Goal: Information Seeking & Learning: Compare options

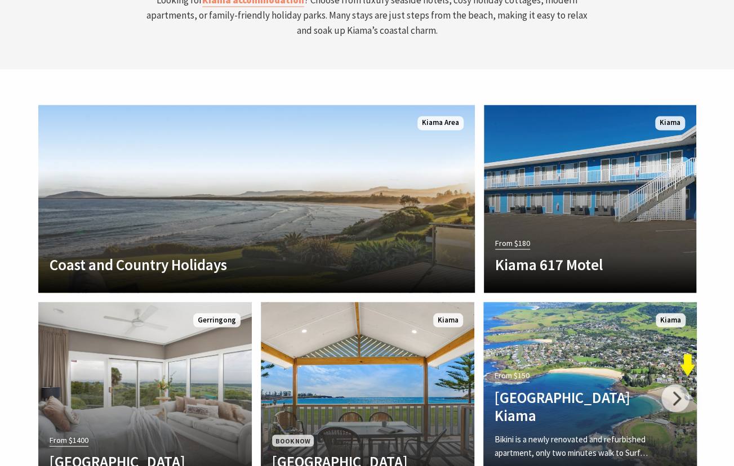
scroll to position [3097, 0]
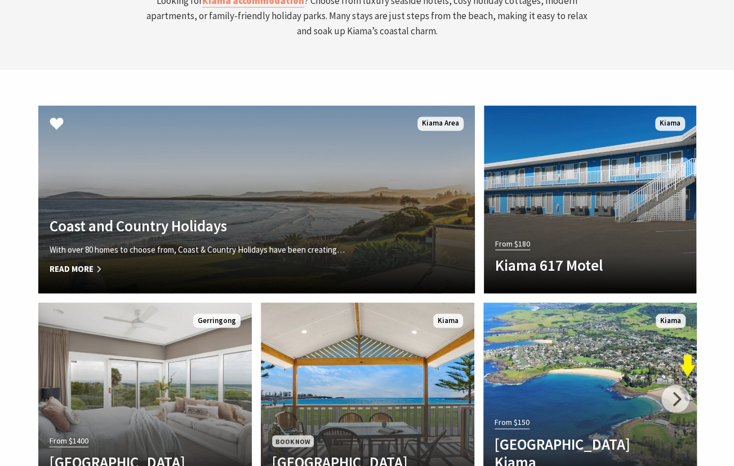
click at [253, 216] on h4 "Coast and Country Holidays" at bounding box center [224, 225] width 349 height 18
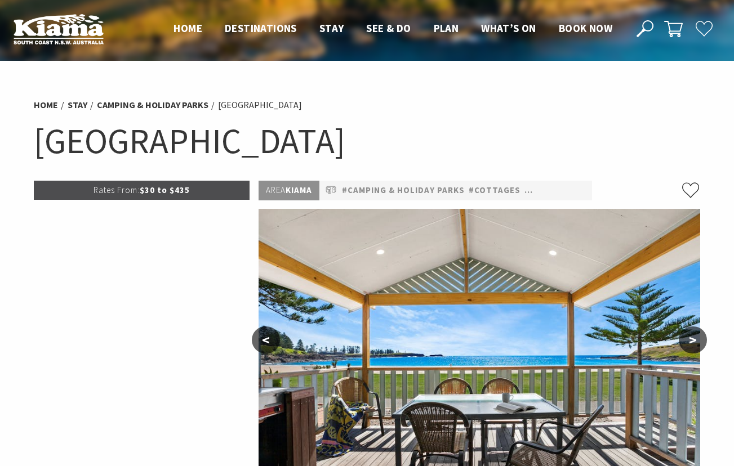
select select "3"
select select "2"
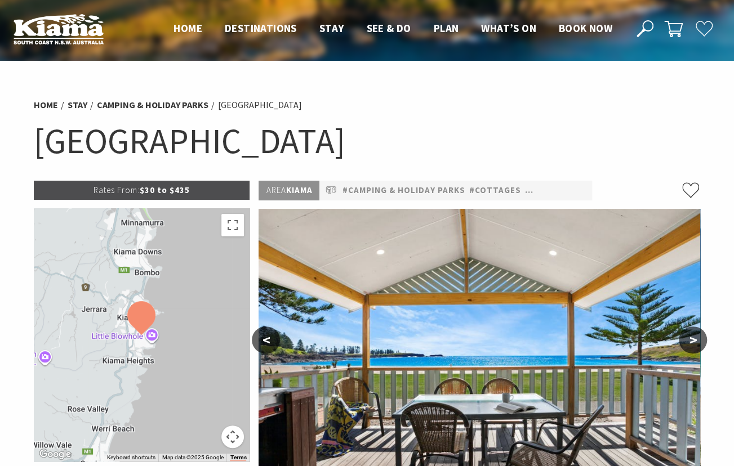
select select "3"
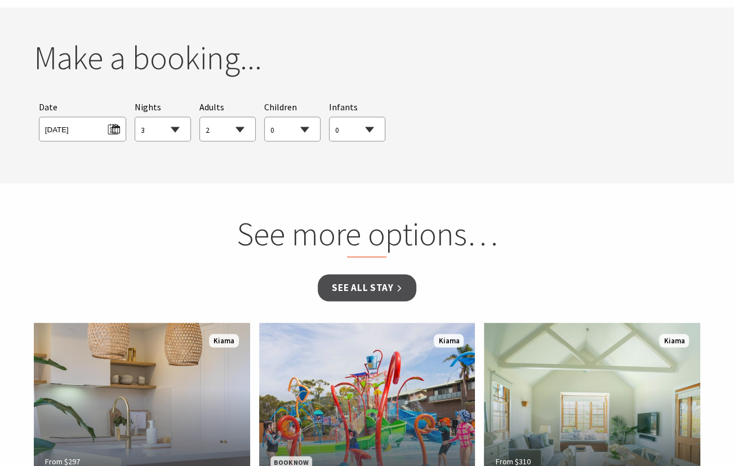
scroll to position [1015, 0]
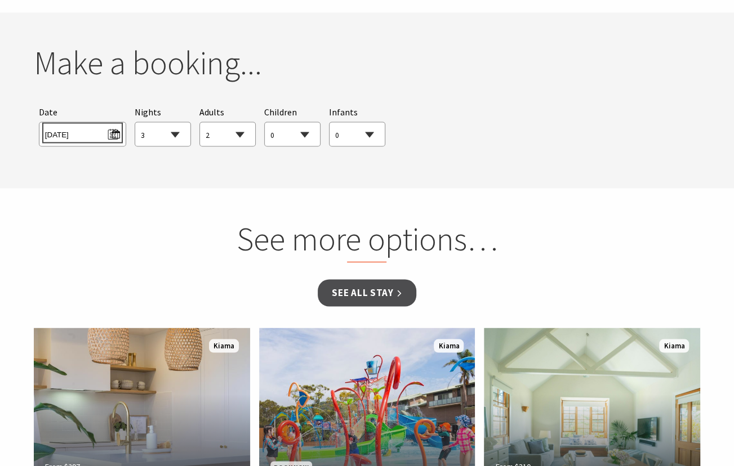
click at [109, 133] on span "Sat 11/10/2025" at bounding box center [82, 132] width 75 height 15
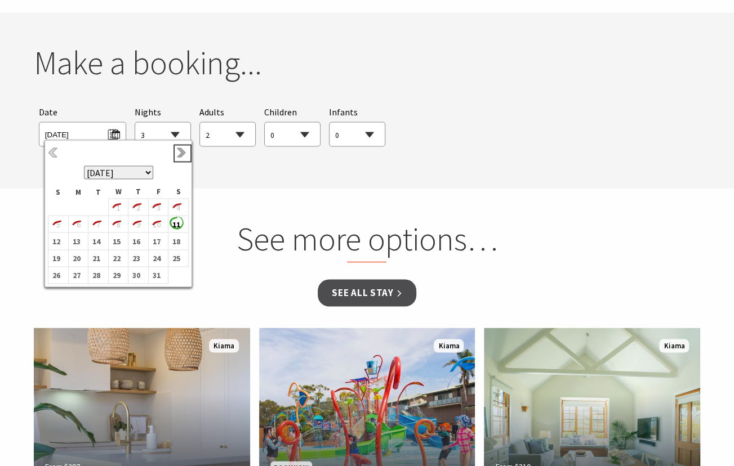
click at [180, 154] on link "Next" at bounding box center [182, 153] width 12 height 12
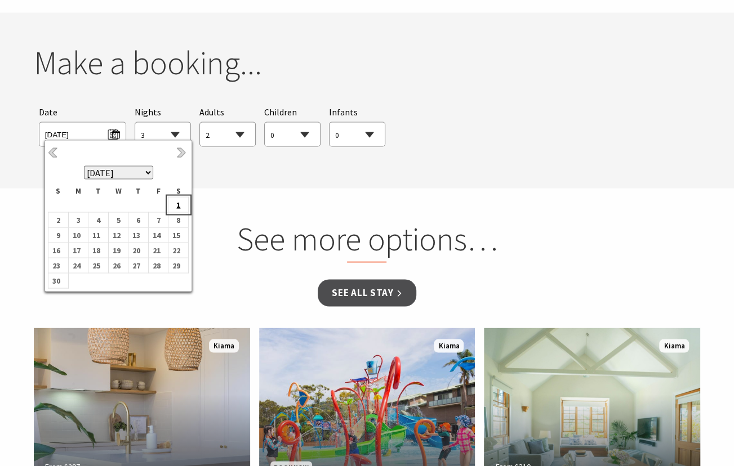
click at [176, 203] on b "1" at bounding box center [175, 204] width 15 height 15
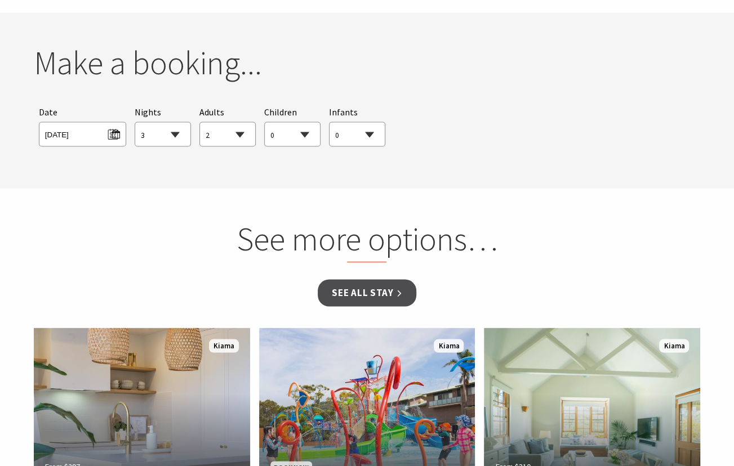
click at [173, 136] on select "1 2 3 4 5 6 7 8 9 10 11 12 13 14 15 16 17 18 19 20 21 22 23 24 25 26 27 28 29 30" at bounding box center [162, 134] width 55 height 25
click at [293, 209] on section "See more options… See all Stay From $297 Salty Palms Welcome to Kiama’s newest …" at bounding box center [367, 370] width 734 height 364
click at [358, 287] on link "See all Stay" at bounding box center [367, 292] width 98 height 26
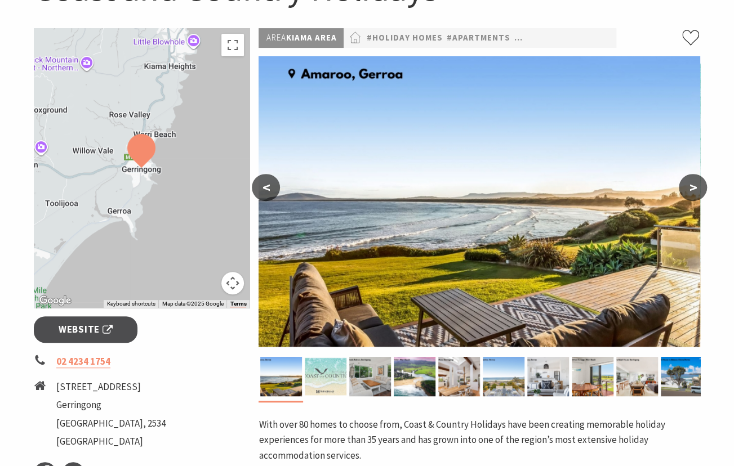
scroll to position [151, 0]
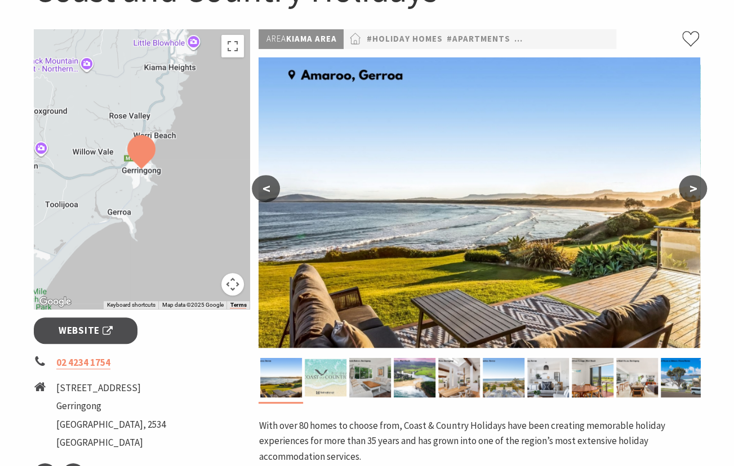
click at [697, 185] on button ">" at bounding box center [693, 188] width 28 height 27
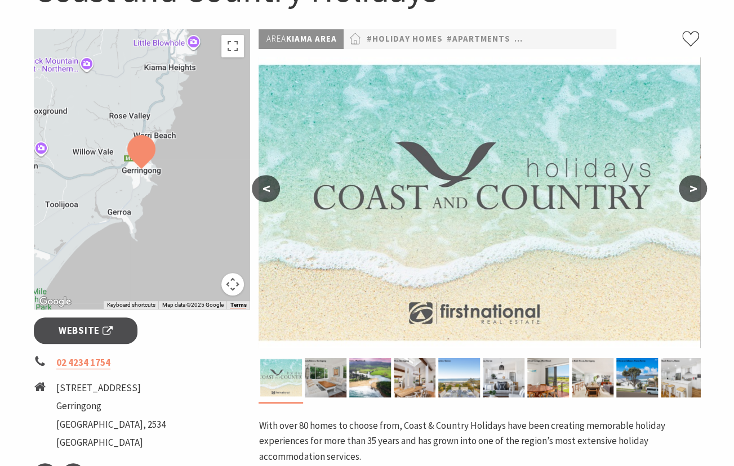
click at [263, 189] on button "<" at bounding box center [266, 188] width 28 height 27
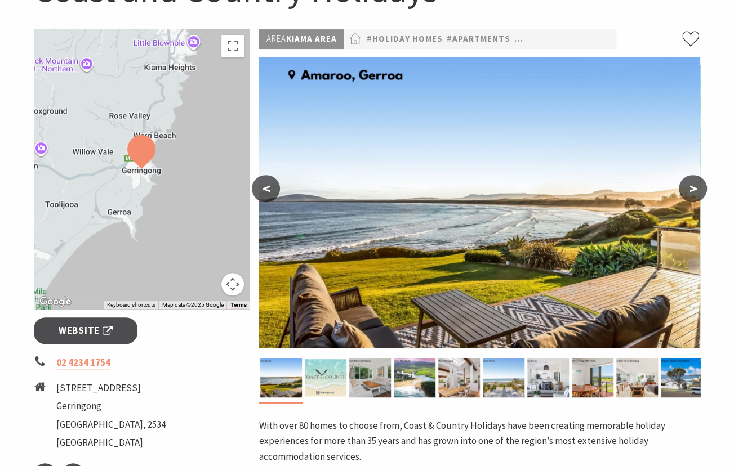
scroll to position [180, 0]
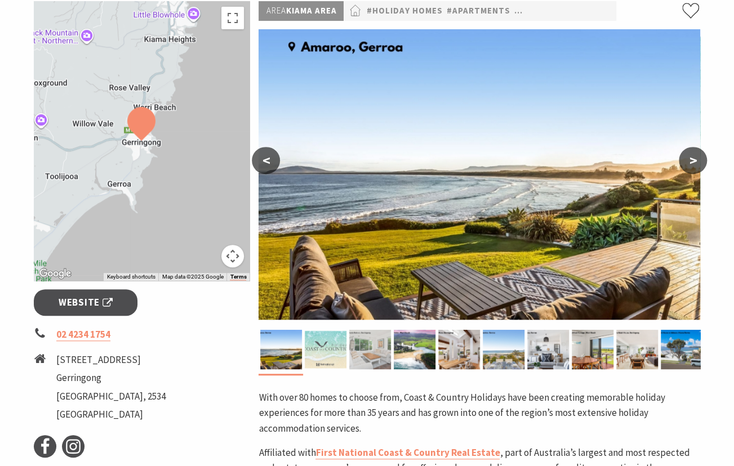
click at [373, 350] on img at bounding box center [370, 349] width 42 height 39
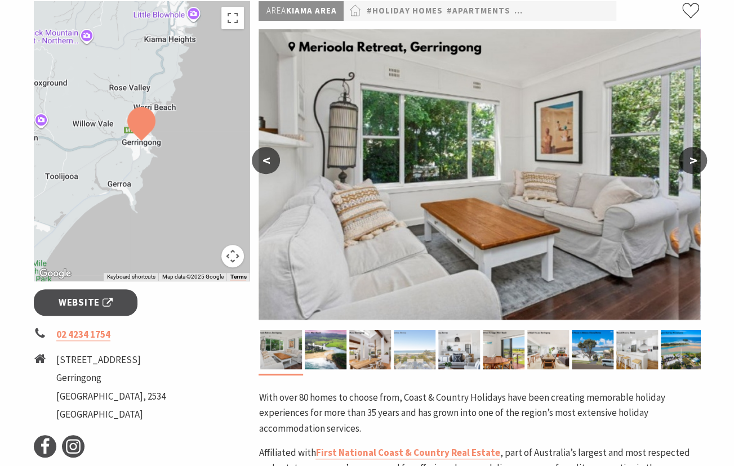
click at [422, 350] on img at bounding box center [415, 349] width 42 height 39
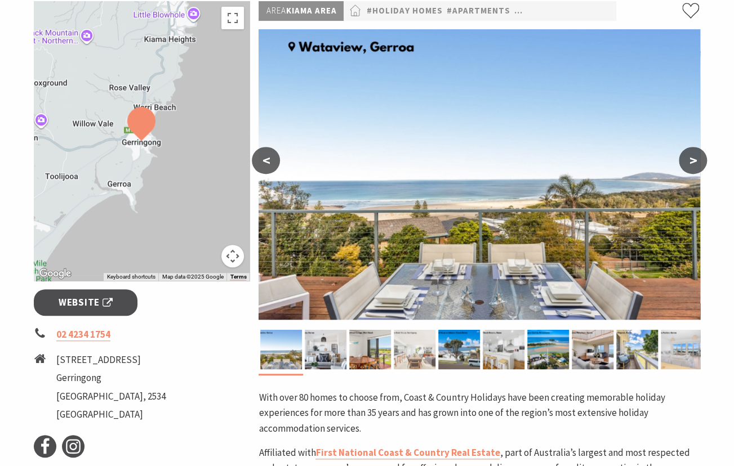
click at [419, 351] on img at bounding box center [415, 349] width 42 height 39
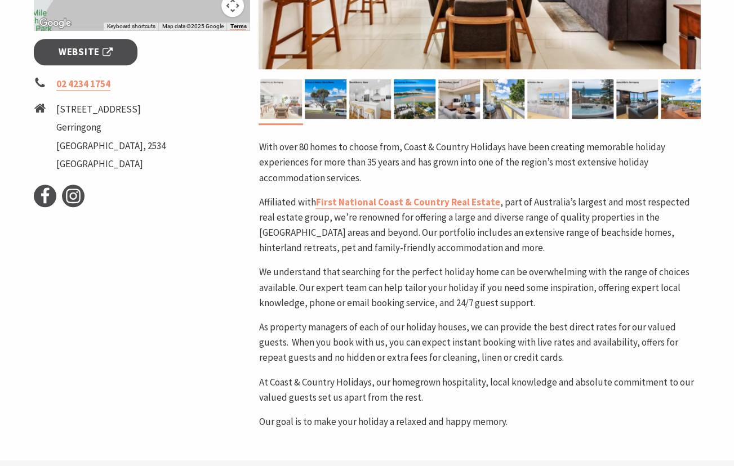
scroll to position [431, 0]
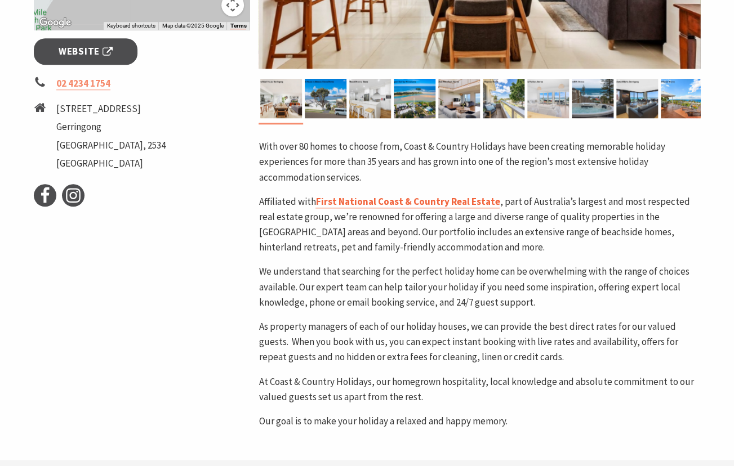
click at [413, 199] on span "First National Coast & Country Real Estate" at bounding box center [407, 201] width 184 height 12
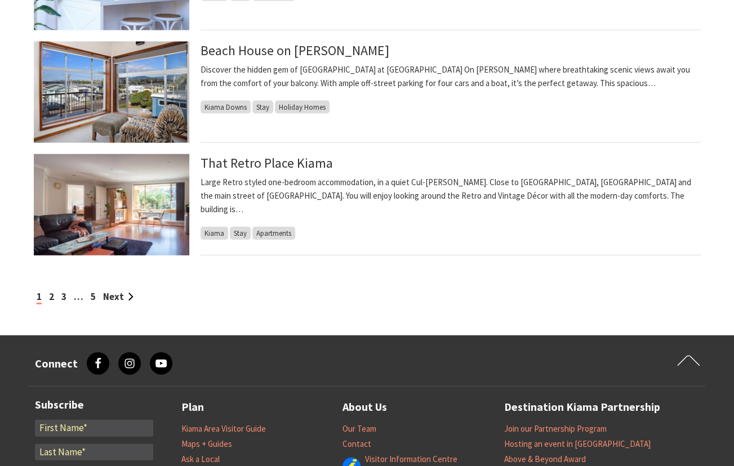
scroll to position [1175, 0]
click at [52, 299] on link "2" at bounding box center [51, 296] width 5 height 12
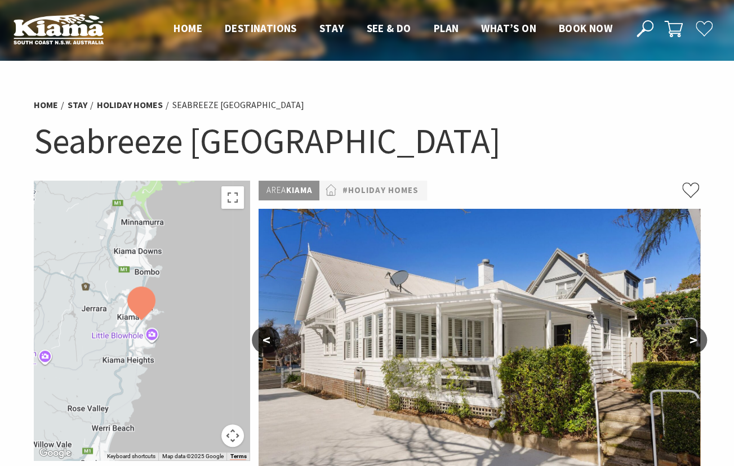
scroll to position [48, 0]
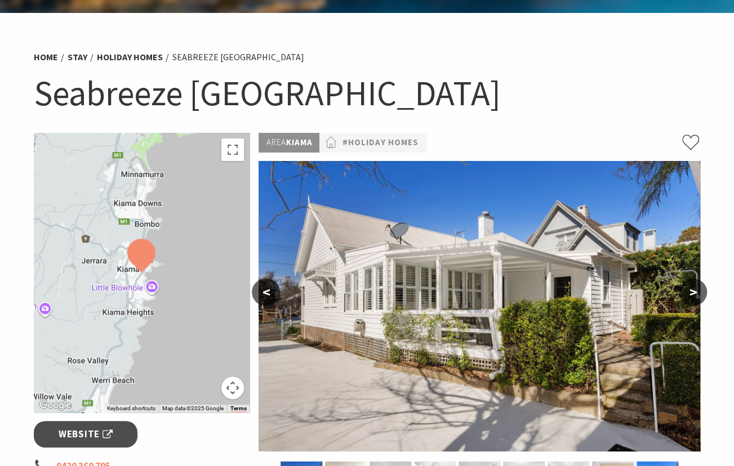
click at [698, 289] on button ">" at bounding box center [693, 292] width 28 height 27
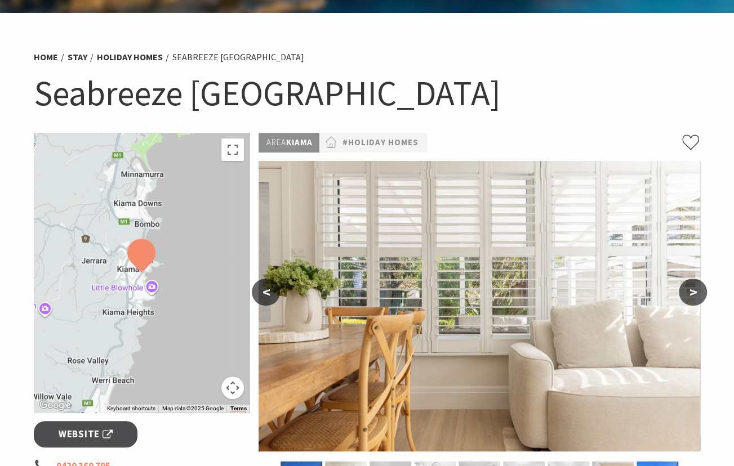
click at [698, 289] on button ">" at bounding box center [693, 292] width 28 height 27
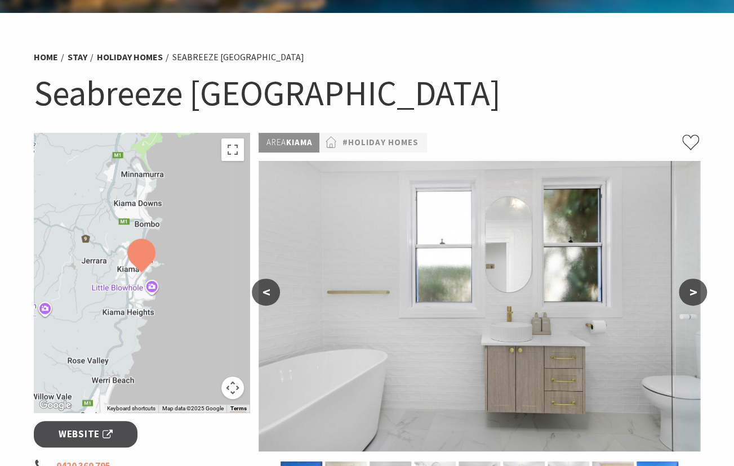
click at [698, 289] on button ">" at bounding box center [693, 292] width 28 height 27
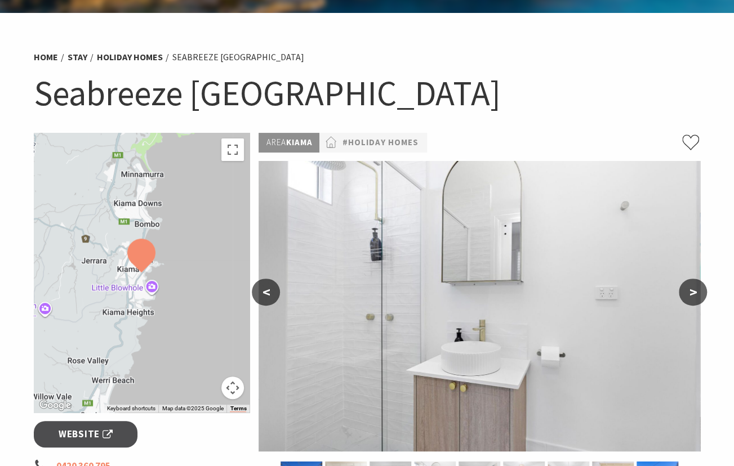
click at [698, 289] on button ">" at bounding box center [693, 292] width 28 height 27
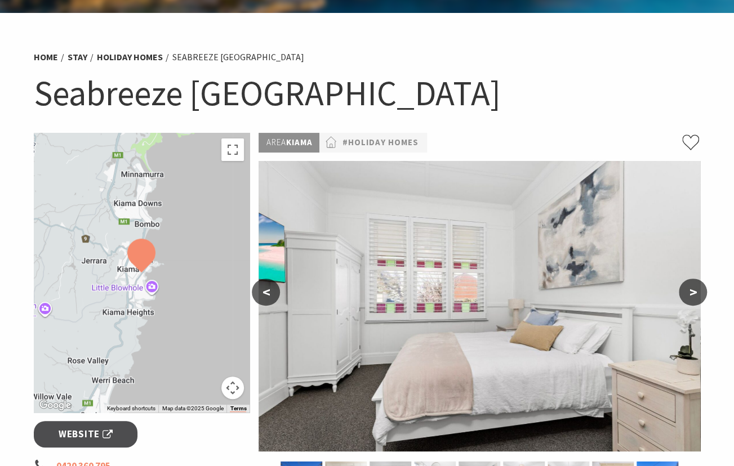
click at [698, 289] on button ">" at bounding box center [693, 292] width 28 height 27
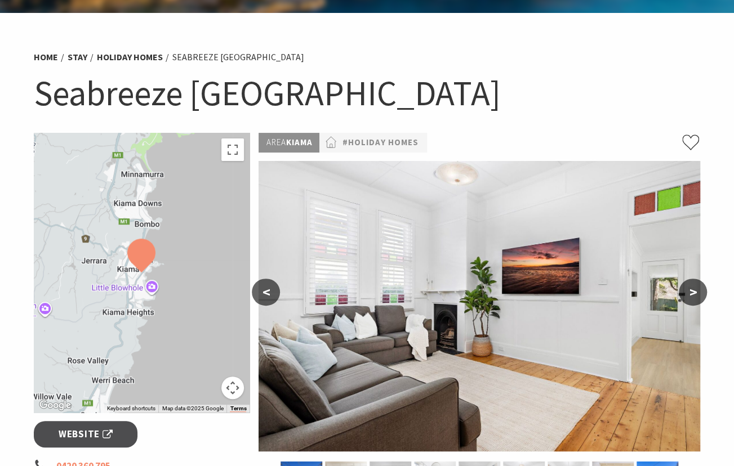
click at [698, 289] on button ">" at bounding box center [693, 292] width 28 height 27
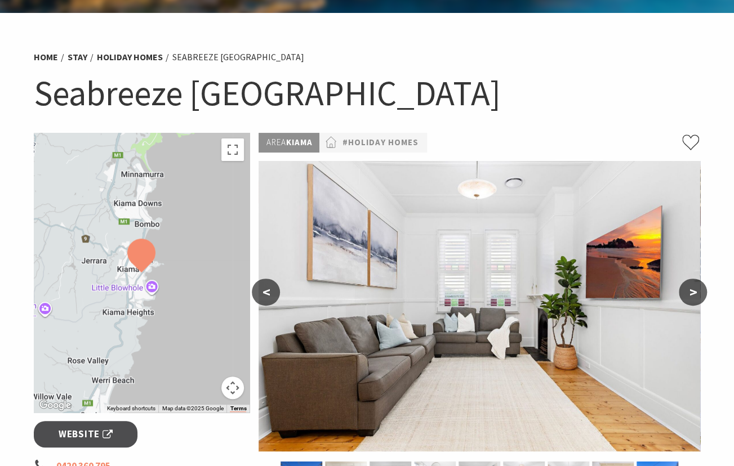
click at [698, 289] on button ">" at bounding box center [693, 292] width 28 height 27
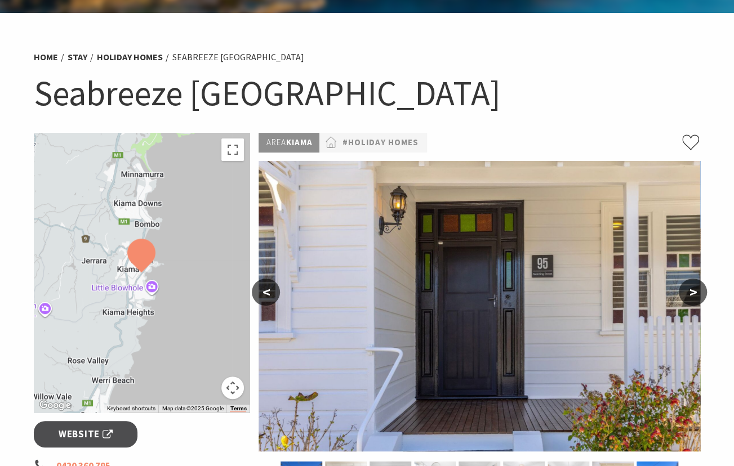
click at [698, 289] on button ">" at bounding box center [693, 292] width 28 height 27
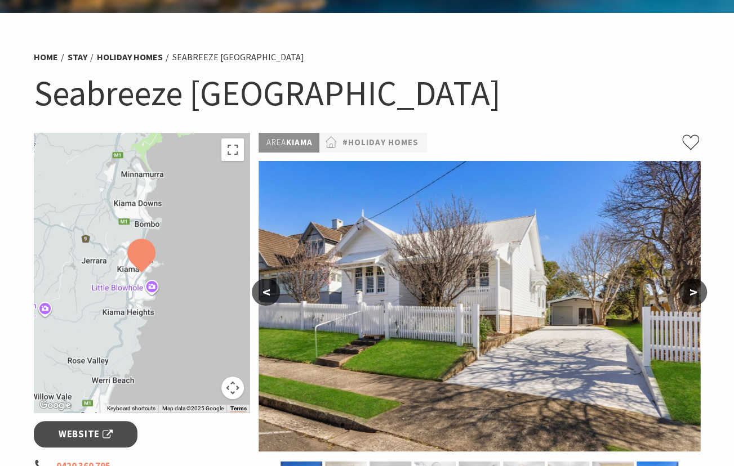
click at [698, 289] on button ">" at bounding box center [693, 292] width 28 height 27
click at [694, 290] on button ">" at bounding box center [693, 292] width 28 height 27
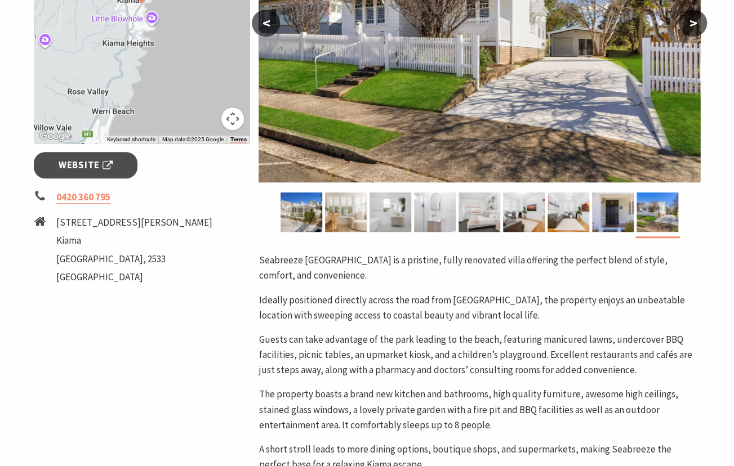
scroll to position [305, 0]
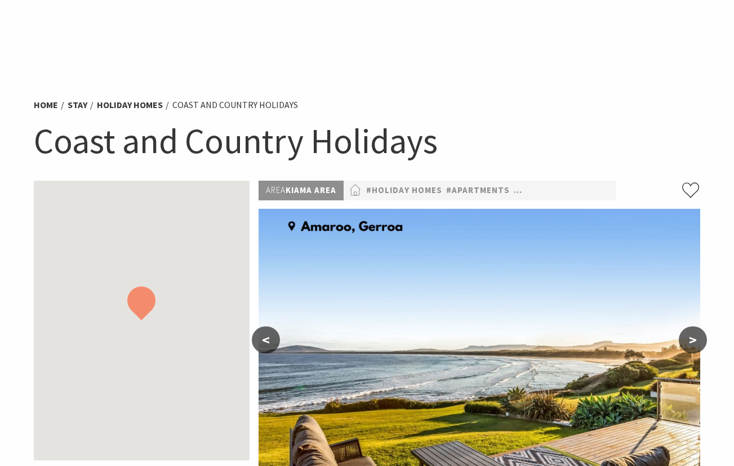
scroll to position [431, 0]
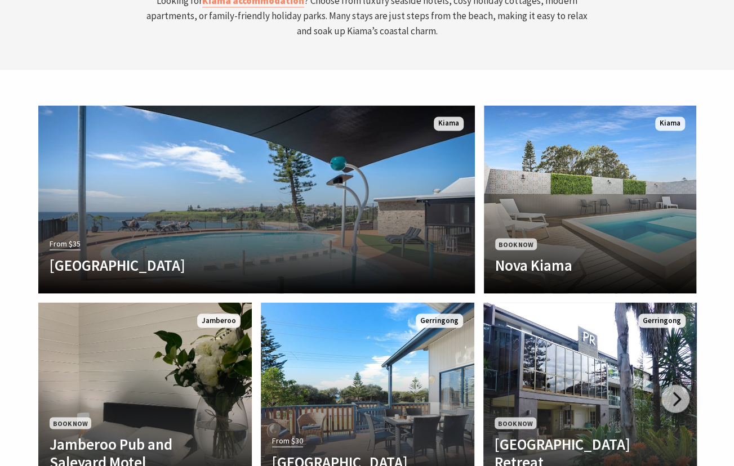
scroll to position [194, 742]
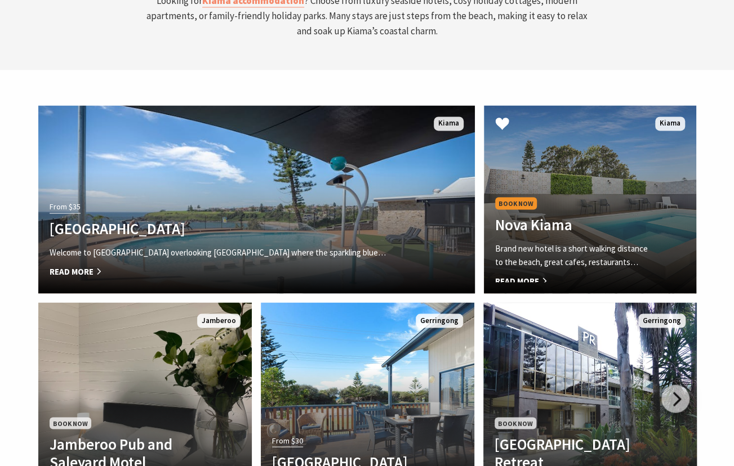
click at [607, 215] on h4 "Nova Kiama" at bounding box center [574, 224] width 158 height 18
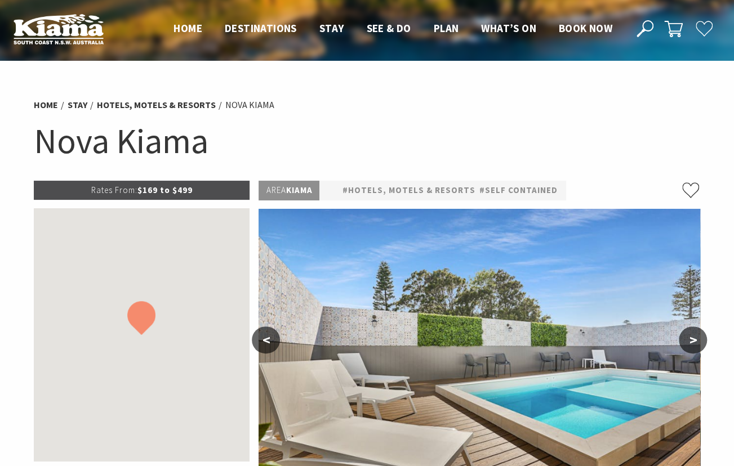
select select "3"
select select "2"
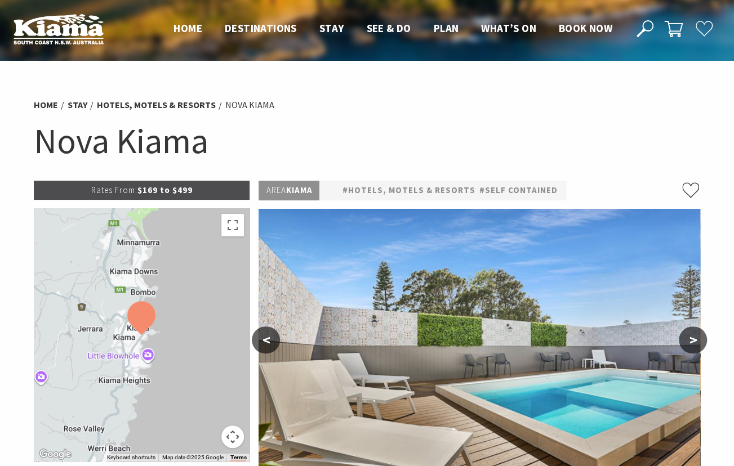
click at [697, 337] on button ">" at bounding box center [693, 340] width 28 height 27
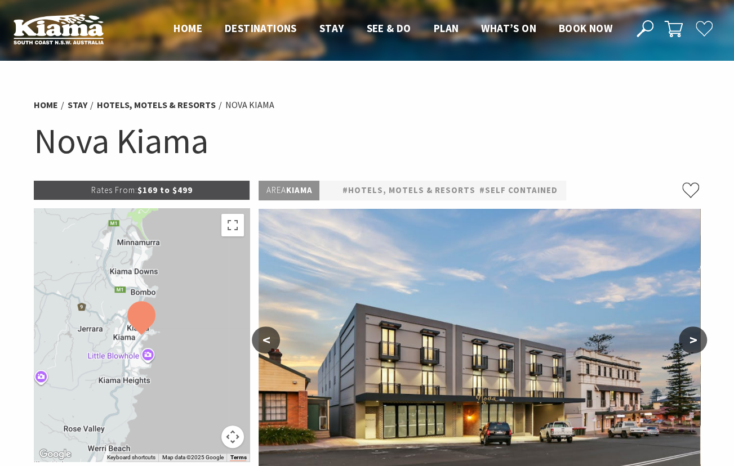
click at [697, 337] on button ">" at bounding box center [693, 340] width 28 height 27
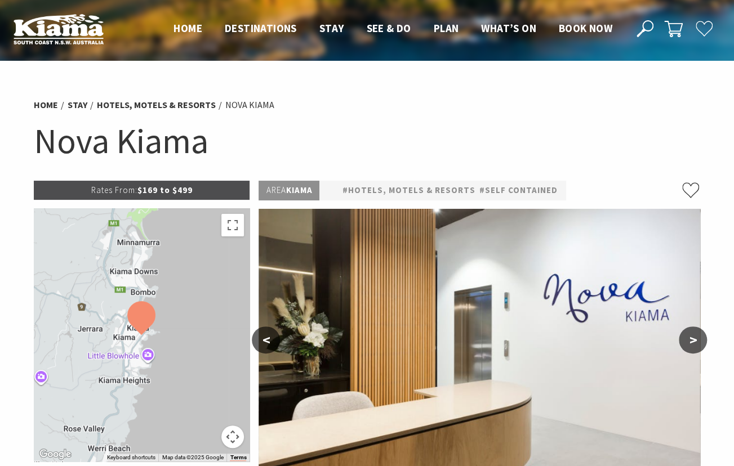
click at [697, 337] on button ">" at bounding box center [693, 340] width 28 height 27
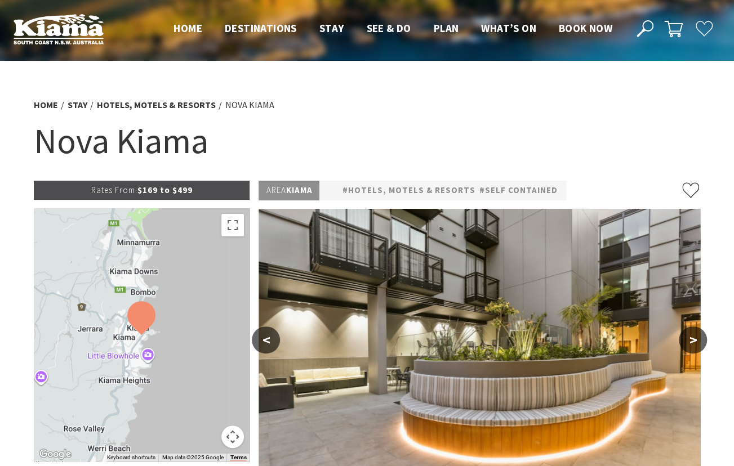
click at [697, 337] on button ">" at bounding box center [693, 340] width 28 height 27
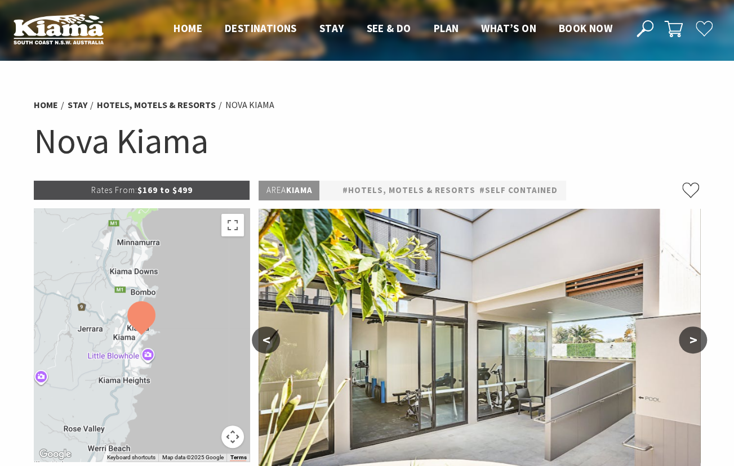
click at [697, 337] on button ">" at bounding box center [693, 340] width 28 height 27
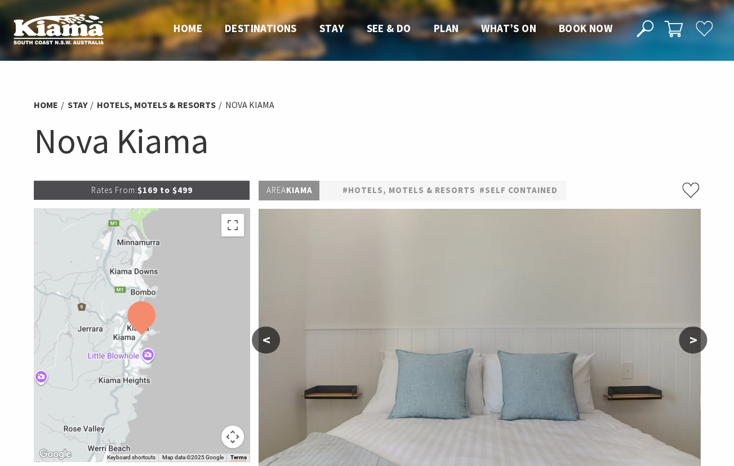
click at [697, 337] on button ">" at bounding box center [693, 340] width 28 height 27
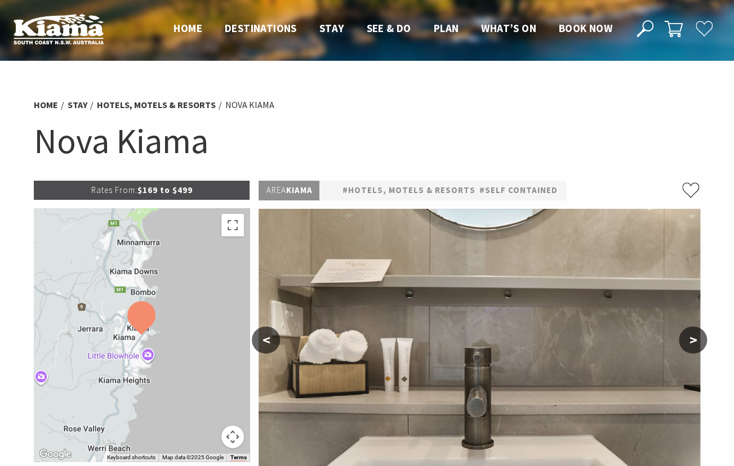
click at [697, 337] on button ">" at bounding box center [693, 340] width 28 height 27
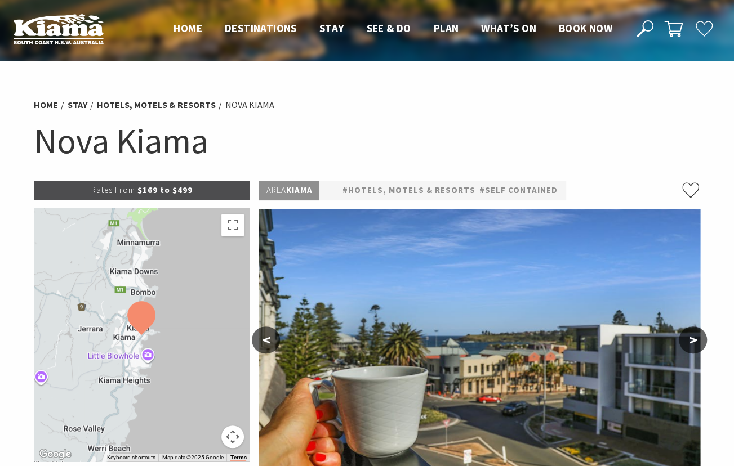
click at [697, 337] on button ">" at bounding box center [693, 340] width 28 height 27
click at [694, 338] on button ">" at bounding box center [693, 340] width 28 height 27
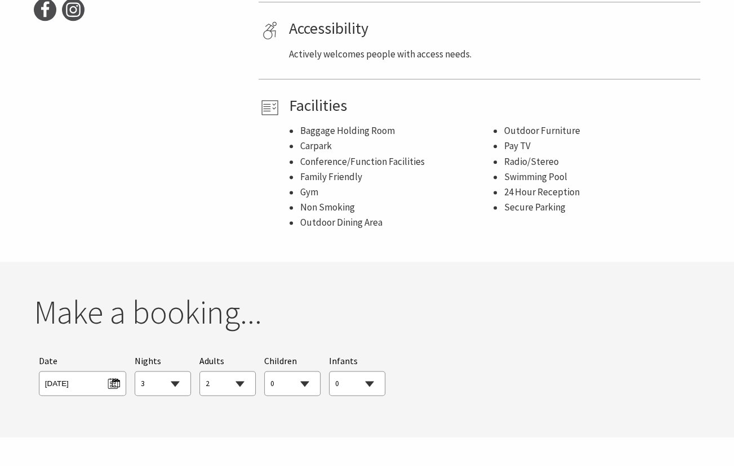
scroll to position [647, 0]
select select "3"
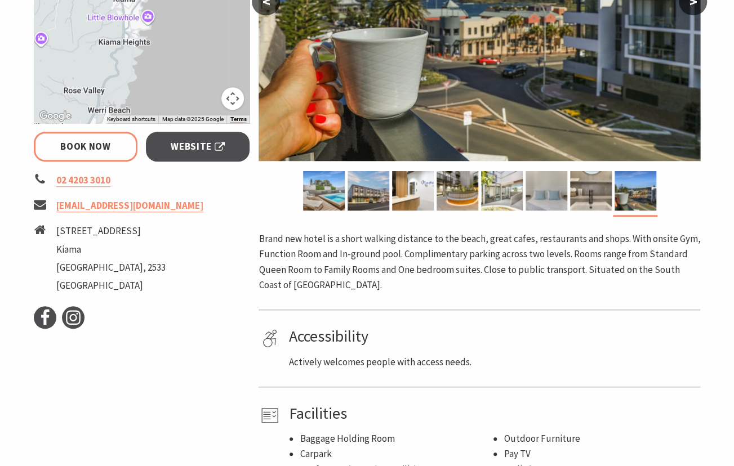
scroll to position [337, 0]
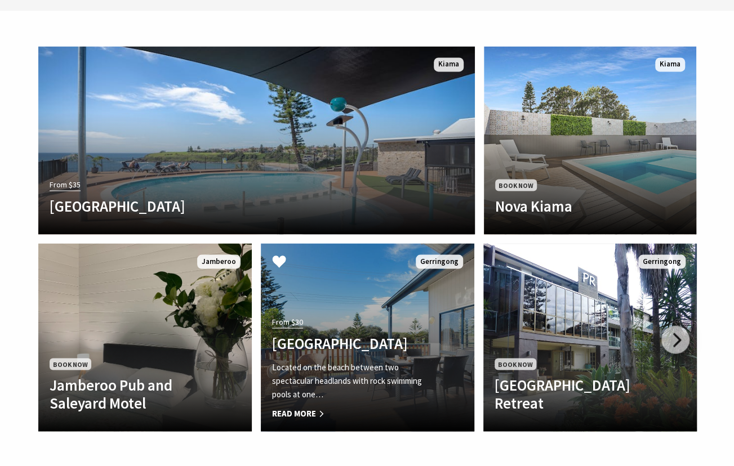
scroll to position [3155, 0]
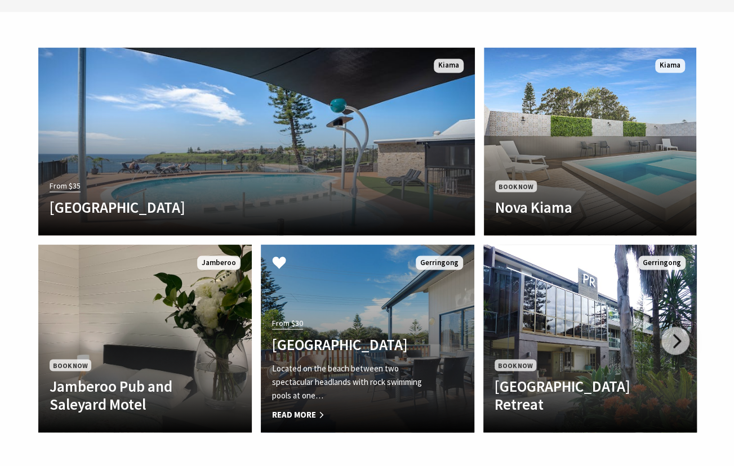
click at [400, 335] on h4 "[GEOGRAPHIC_DATA]" at bounding box center [351, 344] width 159 height 18
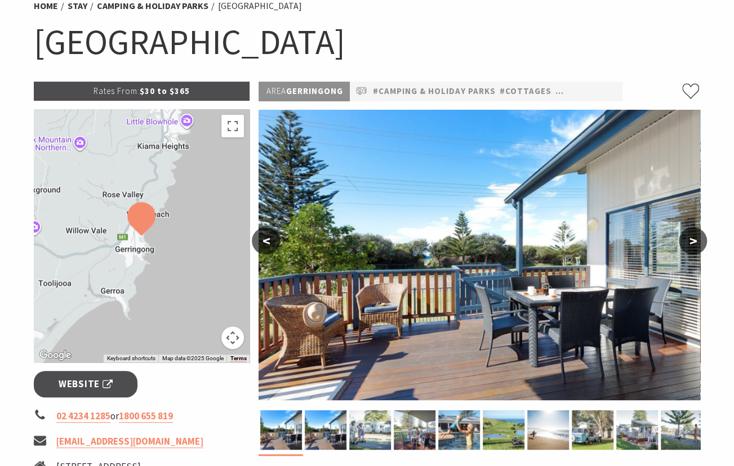
scroll to position [104, 0]
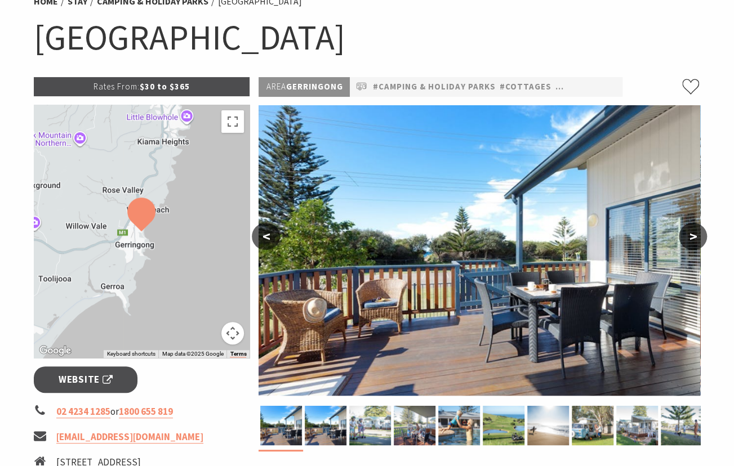
click at [689, 233] on button ">" at bounding box center [693, 236] width 28 height 27
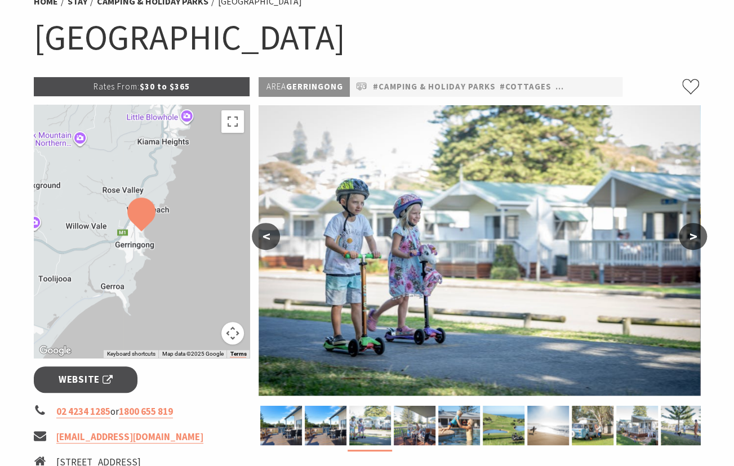
click at [689, 233] on button ">" at bounding box center [693, 236] width 28 height 27
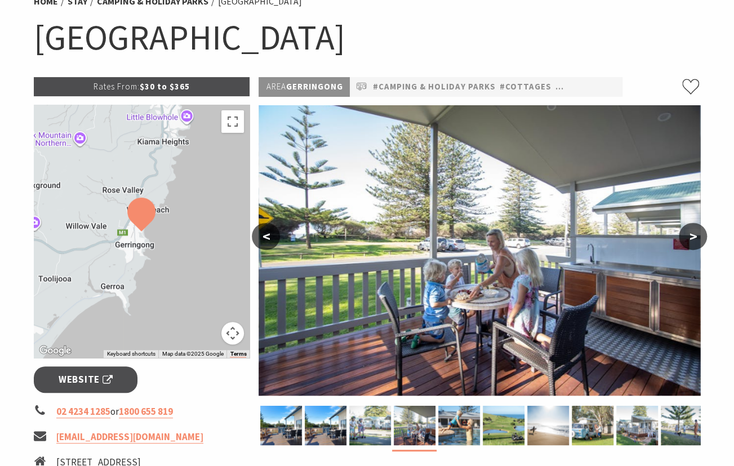
click at [689, 233] on button ">" at bounding box center [693, 236] width 28 height 27
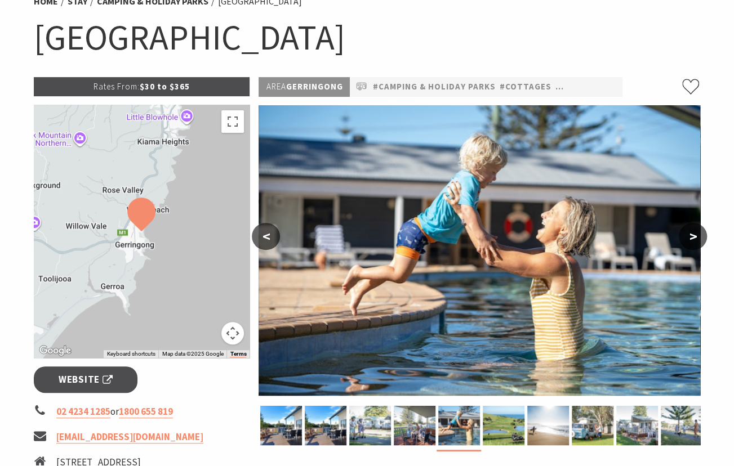
click at [689, 233] on button ">" at bounding box center [693, 236] width 28 height 27
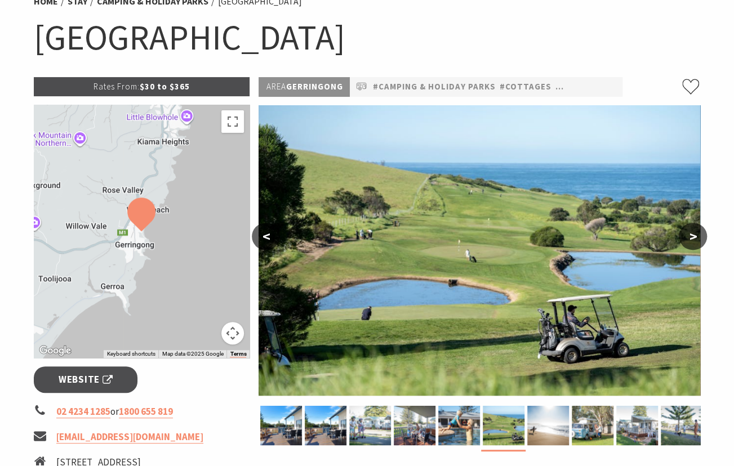
click at [689, 233] on button ">" at bounding box center [693, 236] width 28 height 27
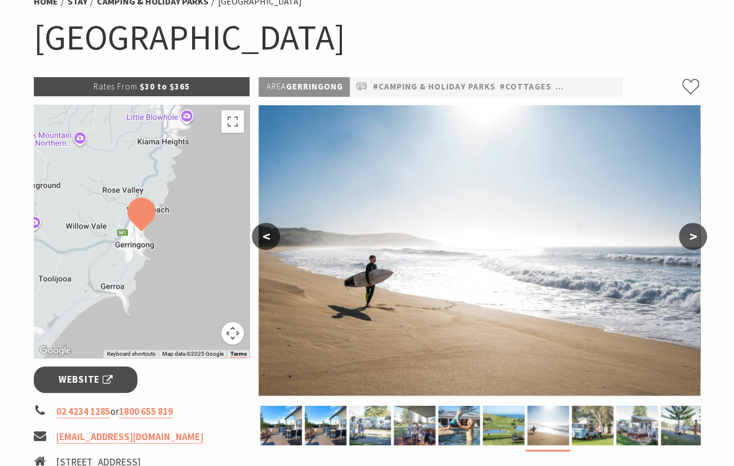
click at [689, 233] on button ">" at bounding box center [693, 236] width 28 height 27
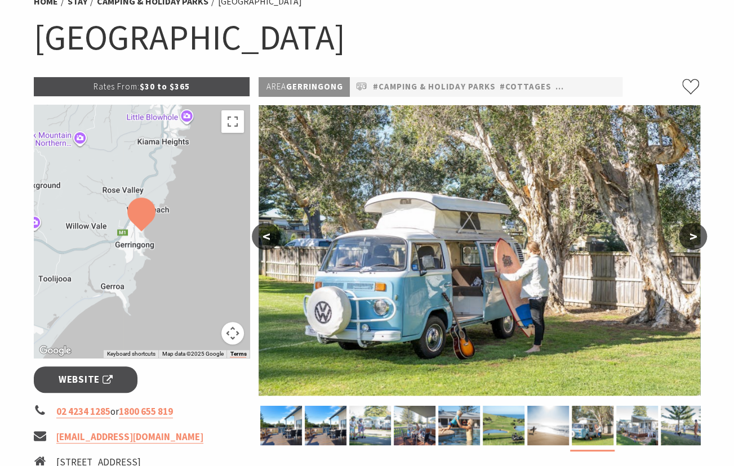
click at [689, 233] on button ">" at bounding box center [693, 236] width 28 height 27
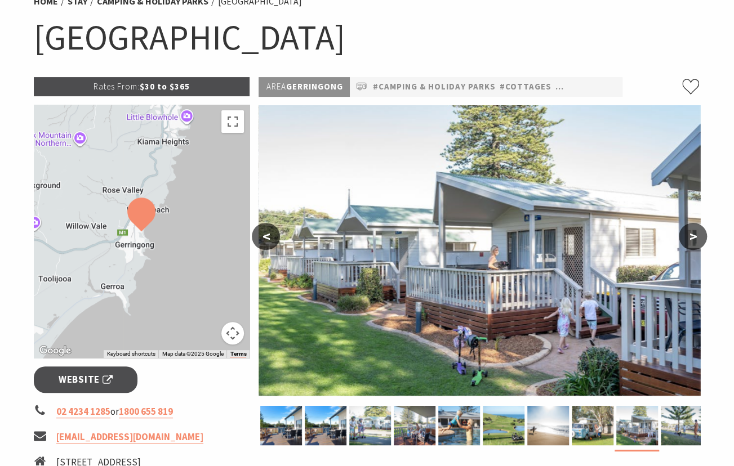
click at [689, 233] on button ">" at bounding box center [693, 236] width 28 height 27
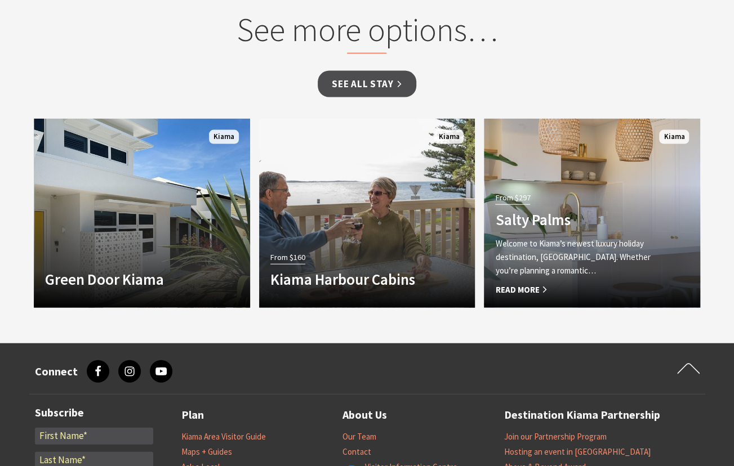
scroll to position [1206, 0]
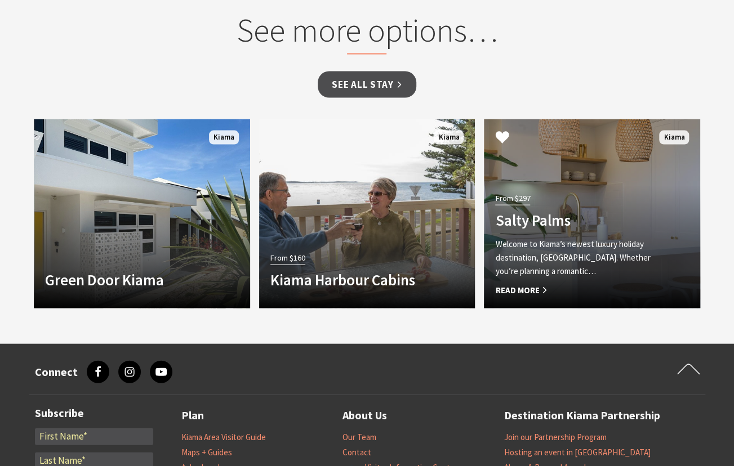
click at [613, 211] on h4 "Salty Palms" at bounding box center [575, 220] width 161 height 18
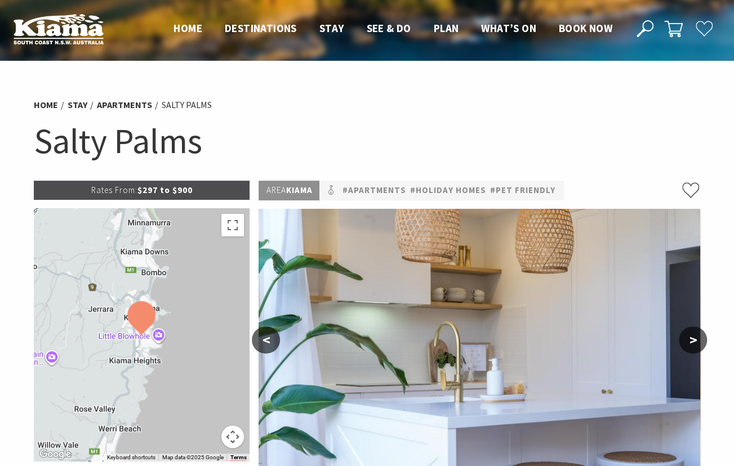
scroll to position [95, 0]
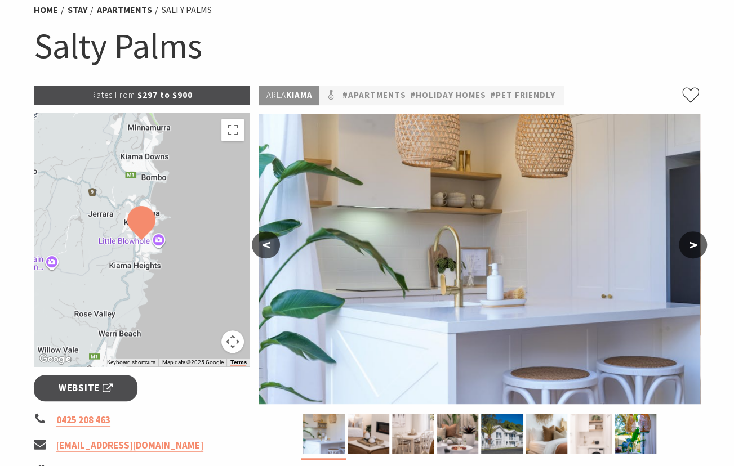
click at [704, 252] on button ">" at bounding box center [693, 244] width 28 height 27
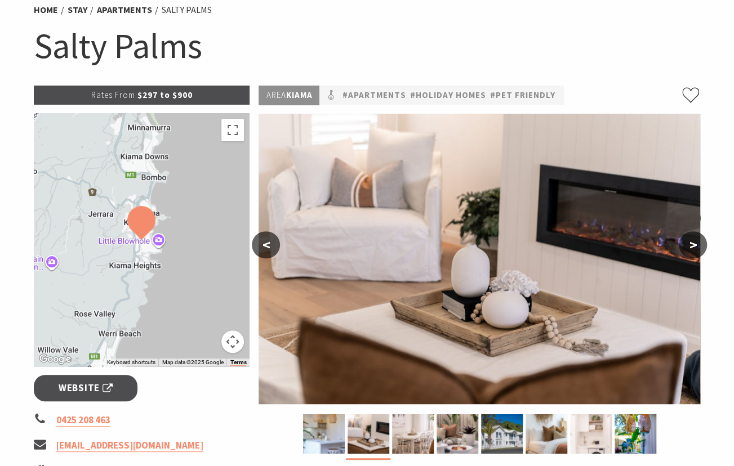
click at [703, 250] on button ">" at bounding box center [693, 244] width 28 height 27
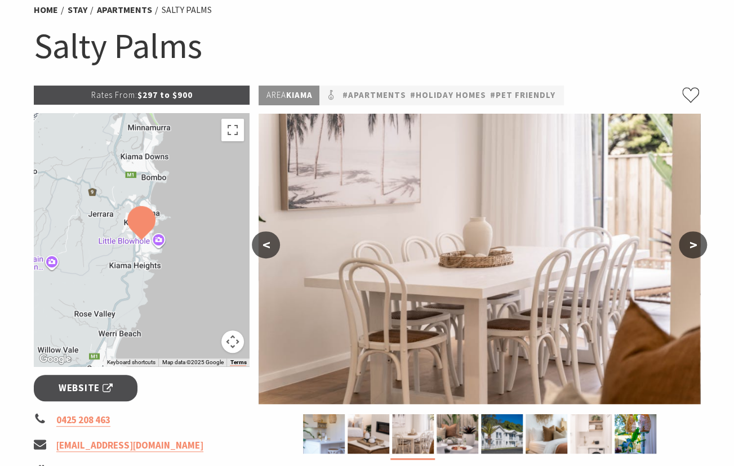
click at [703, 251] on button ">" at bounding box center [693, 244] width 28 height 27
click at [699, 247] on button ">" at bounding box center [693, 244] width 28 height 27
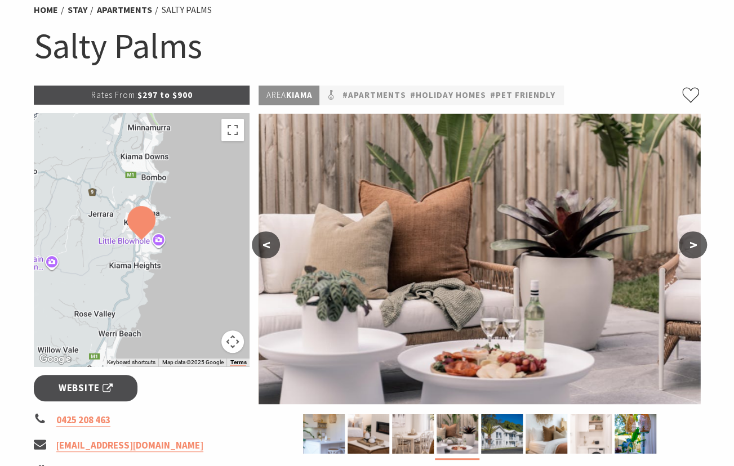
click at [699, 247] on button ">" at bounding box center [693, 244] width 28 height 27
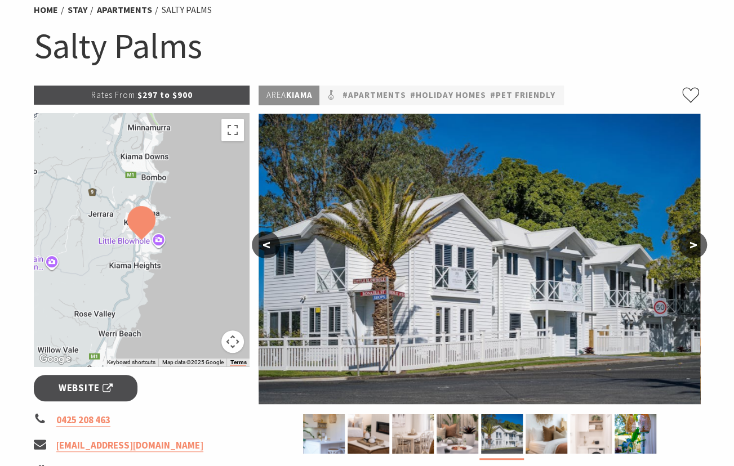
click at [699, 247] on button ">" at bounding box center [693, 244] width 28 height 27
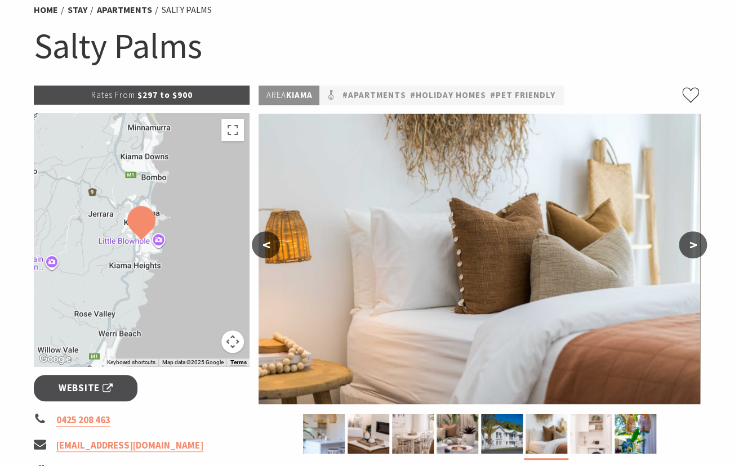
click at [699, 247] on button ">" at bounding box center [693, 244] width 28 height 27
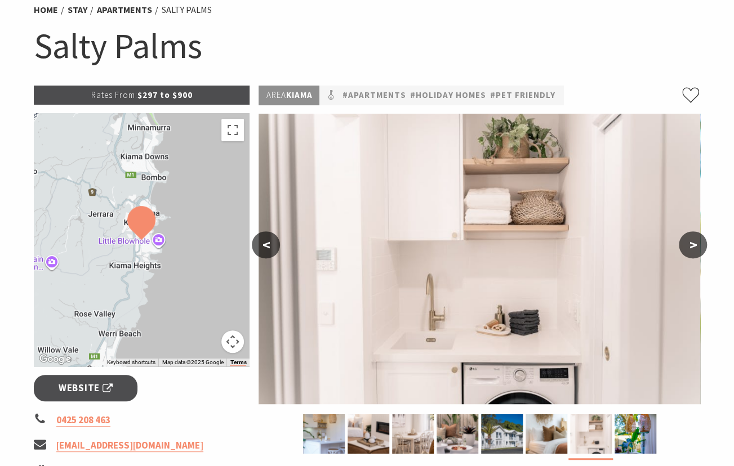
click at [699, 247] on button ">" at bounding box center [693, 244] width 28 height 27
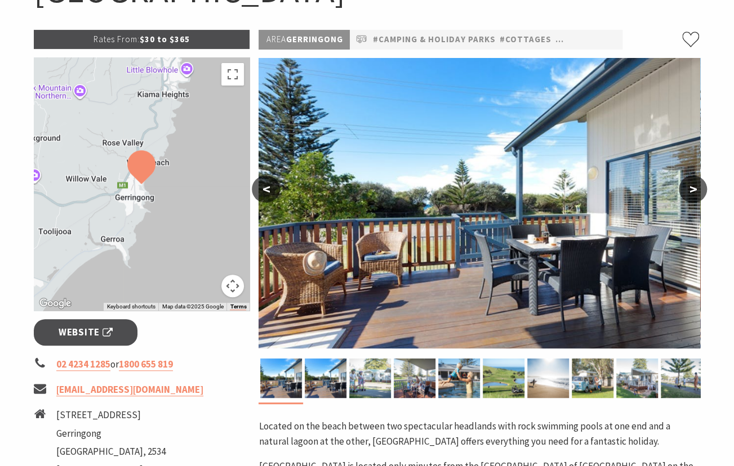
scroll to position [168, 0]
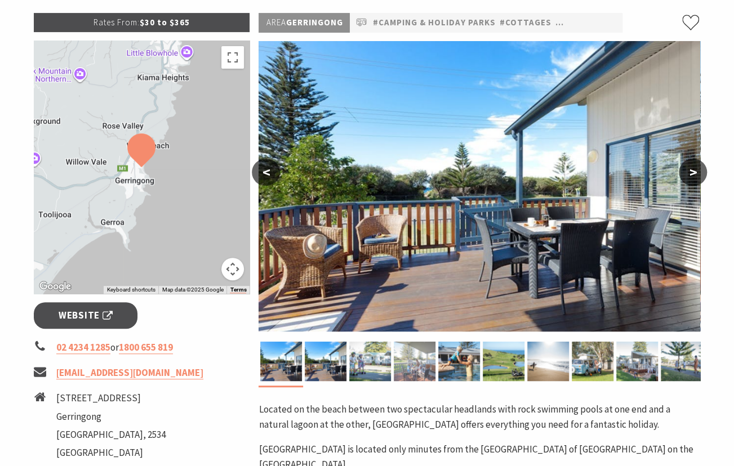
click at [430, 372] on img at bounding box center [415, 361] width 42 height 39
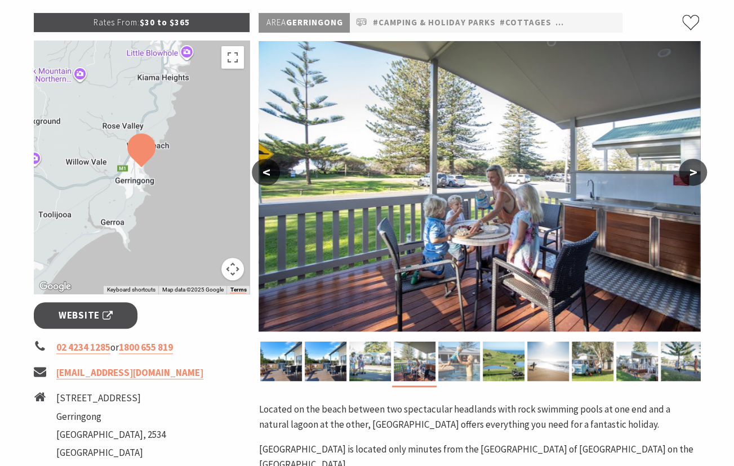
click at [457, 365] on img at bounding box center [459, 361] width 42 height 39
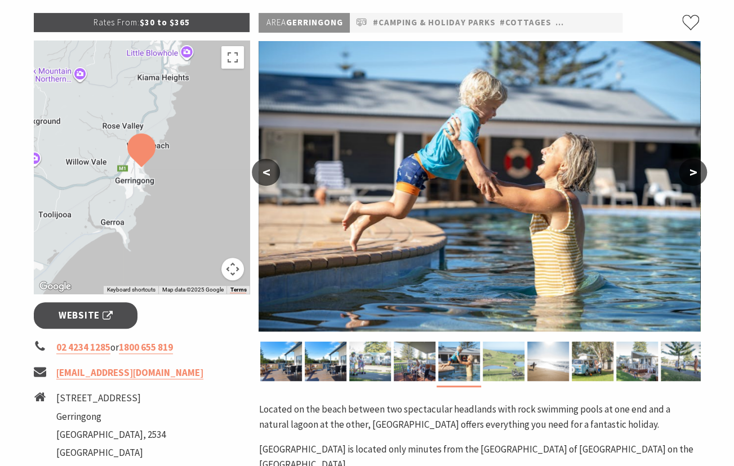
click at [523, 358] on img at bounding box center [504, 361] width 42 height 39
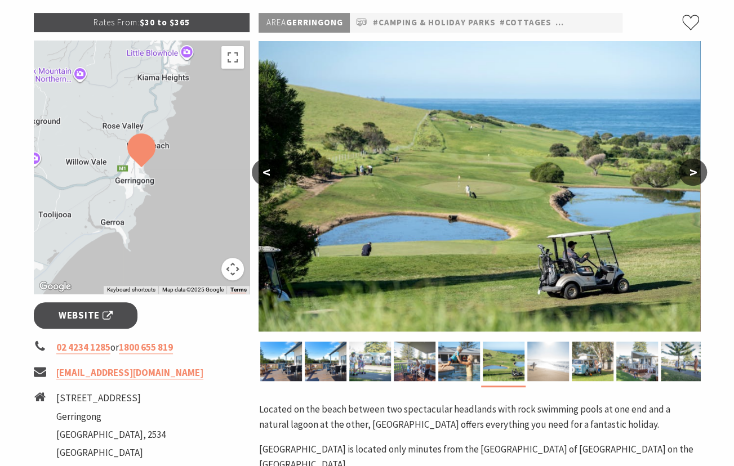
click at [547, 362] on img at bounding box center [548, 361] width 42 height 39
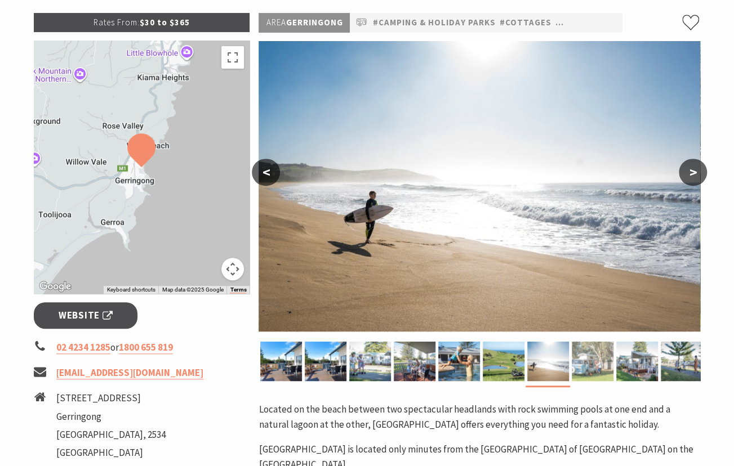
click at [595, 363] on img at bounding box center [593, 361] width 42 height 39
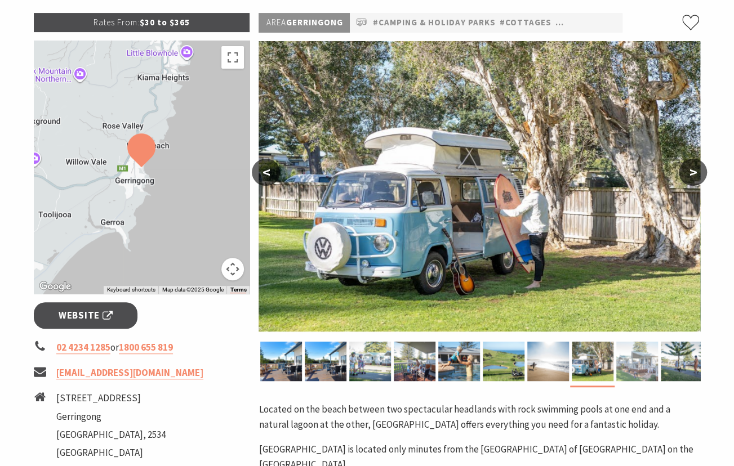
click at [642, 365] on img at bounding box center [637, 361] width 42 height 39
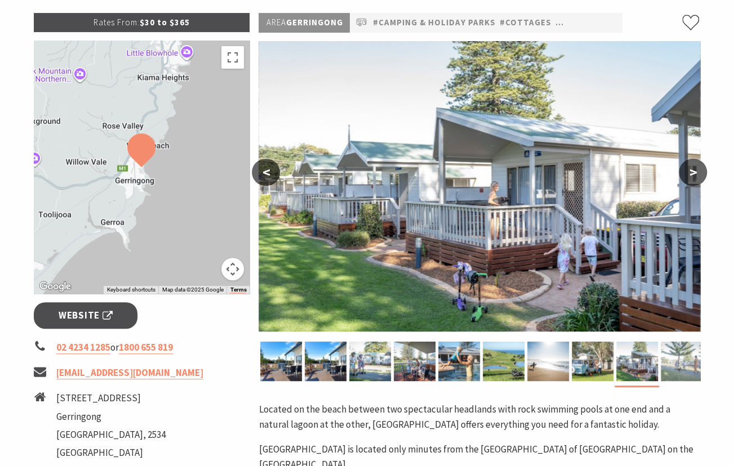
click at [678, 358] on img at bounding box center [682, 361] width 42 height 39
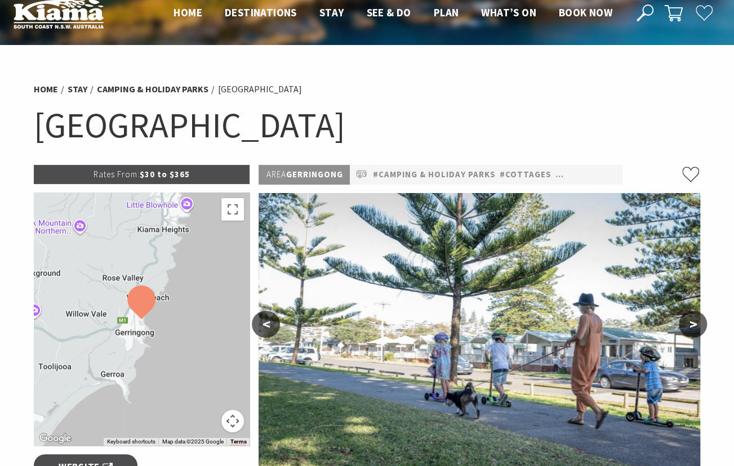
scroll to position [0, 0]
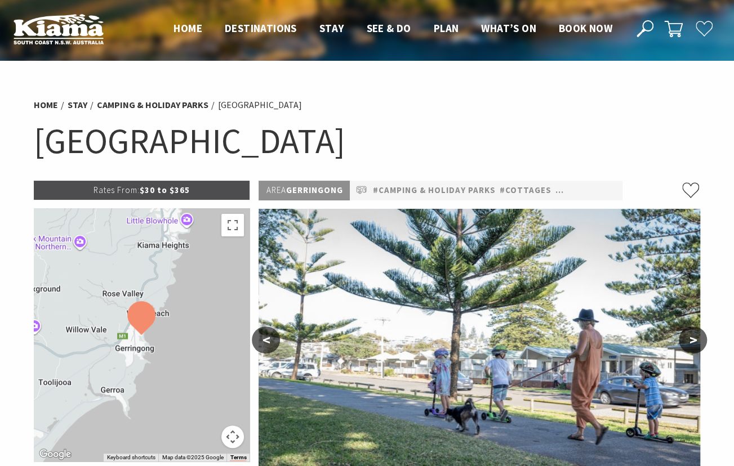
drag, startPoint x: 405, startPoint y: 133, endPoint x: 30, endPoint y: 143, distance: 375.7
click at [30, 143] on div "Home Stay Camping & Holiday Parks Werri Beach Holiday Park Werri Beach Holiday …" at bounding box center [367, 136] width 676 height 89
copy h1 "Werri Beach Holiday Park"
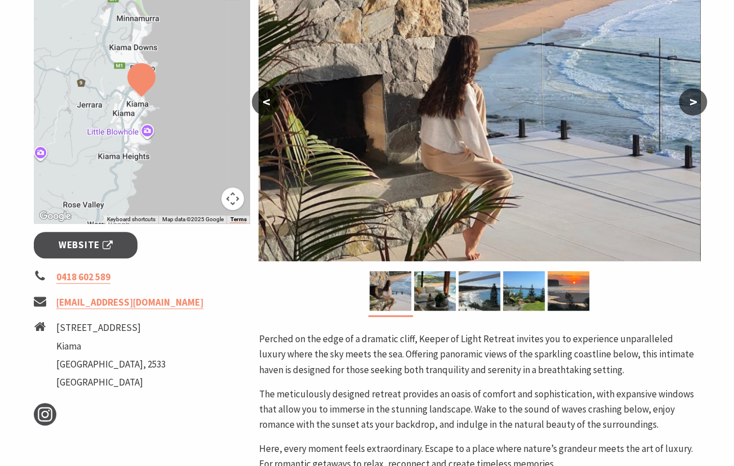
scroll to position [238, 0]
click at [689, 104] on button ">" at bounding box center [693, 102] width 28 height 27
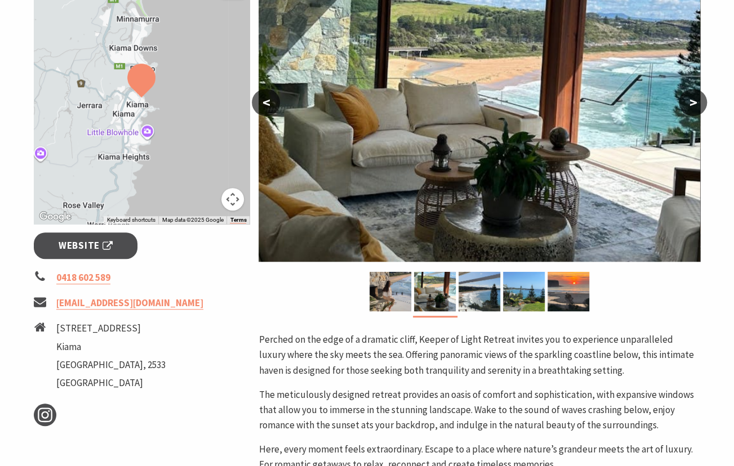
scroll to position [130, 0]
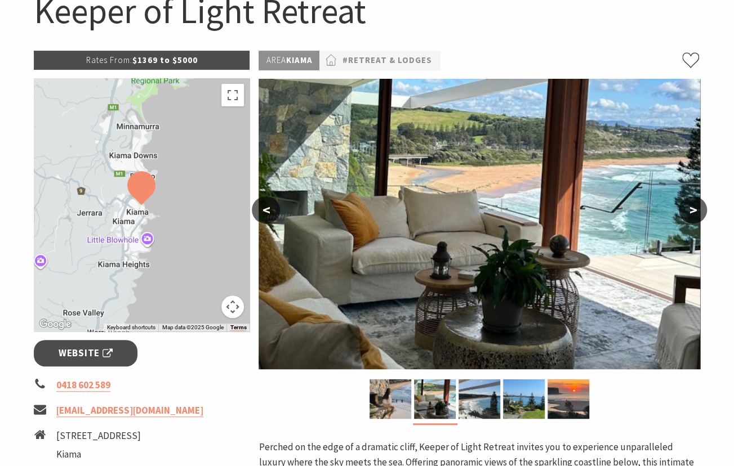
click at [689, 216] on button ">" at bounding box center [693, 210] width 28 height 27
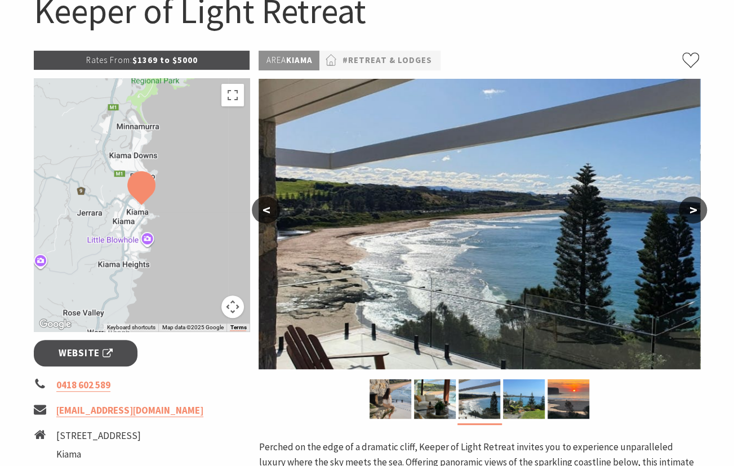
click at [689, 216] on button ">" at bounding box center [693, 210] width 28 height 27
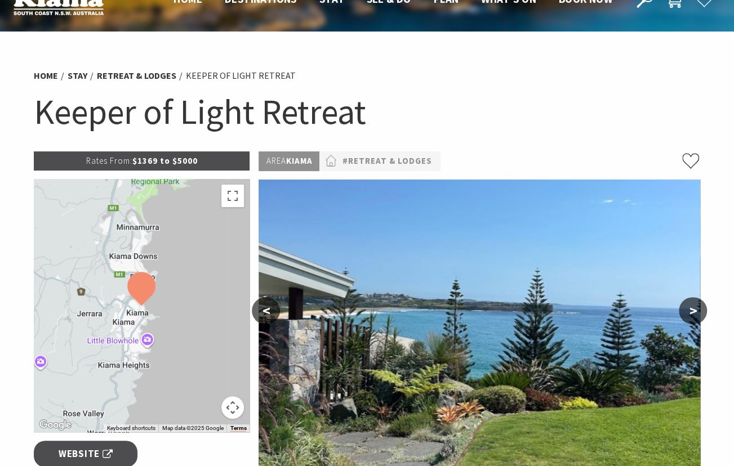
scroll to position [30, 0]
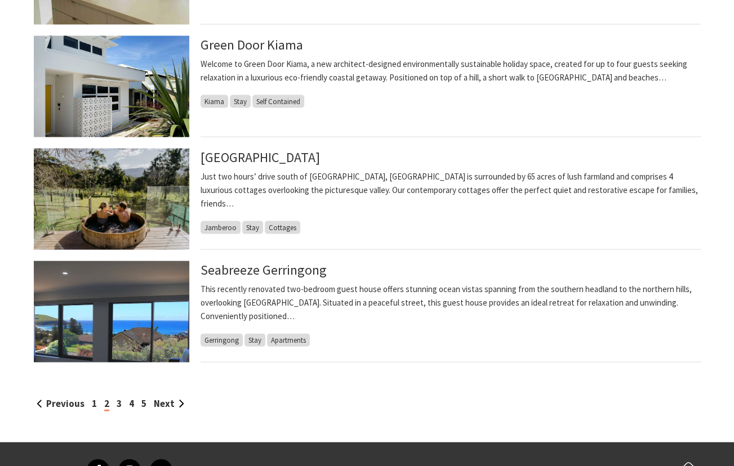
scroll to position [1067, 0]
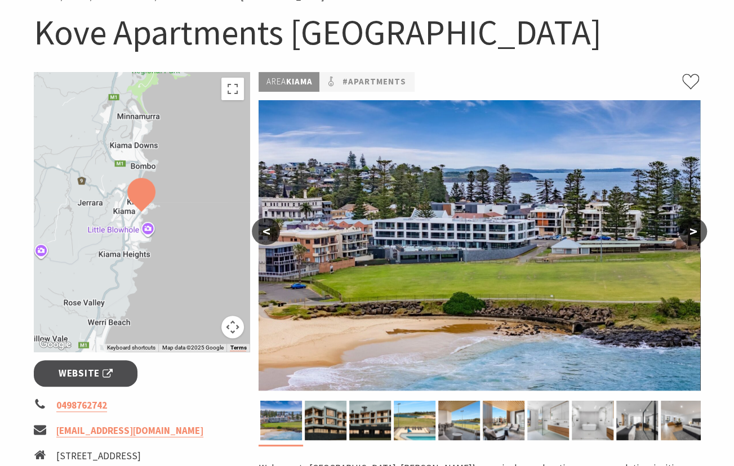
scroll to position [109, 0]
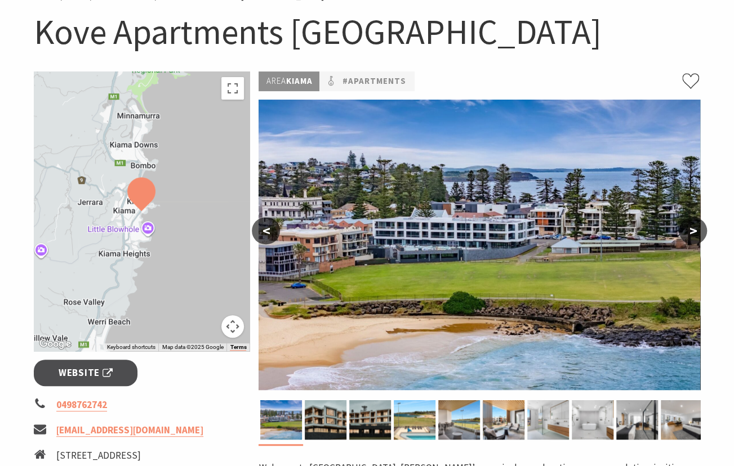
click at [702, 227] on button ">" at bounding box center [693, 230] width 28 height 27
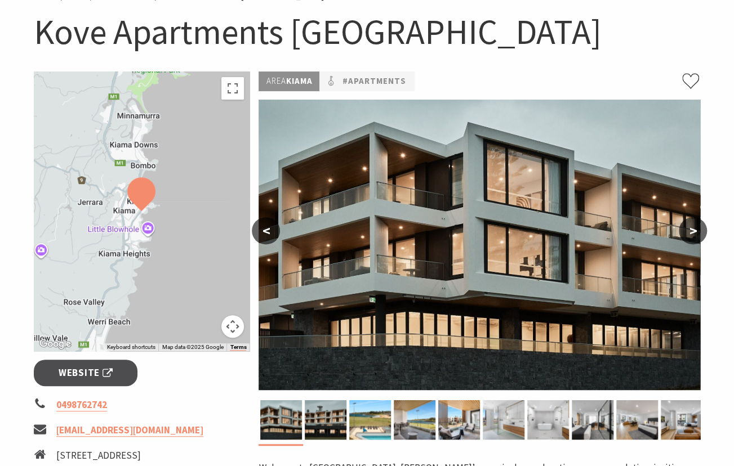
click at [702, 227] on button ">" at bounding box center [693, 230] width 28 height 27
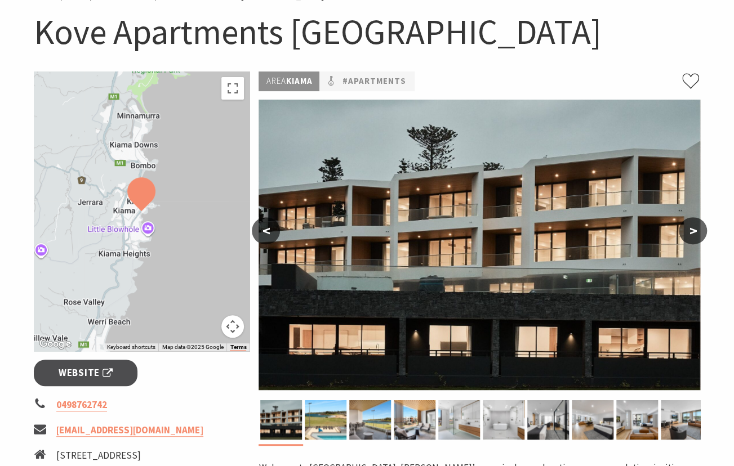
click at [702, 227] on button ">" at bounding box center [693, 230] width 28 height 27
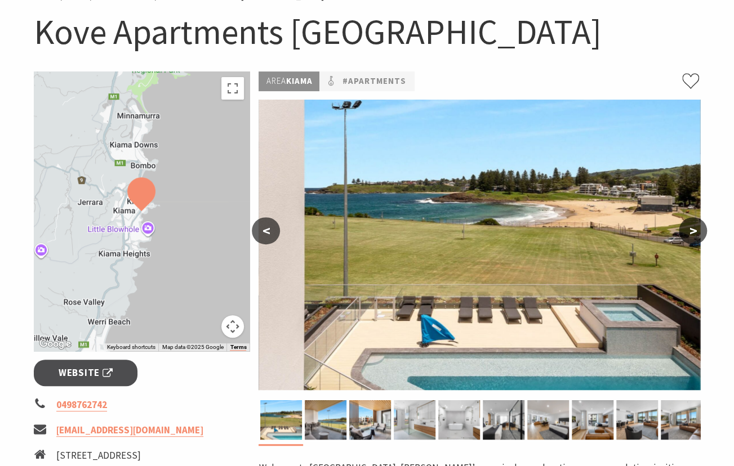
click at [702, 227] on button ">" at bounding box center [693, 230] width 28 height 27
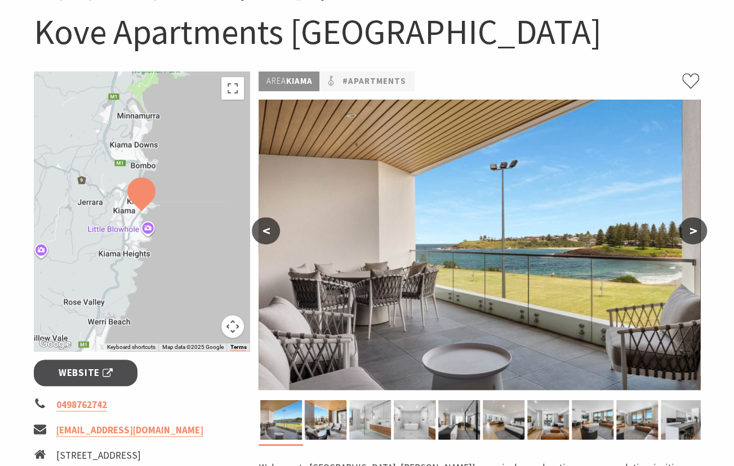
click at [702, 227] on button ">" at bounding box center [693, 230] width 28 height 27
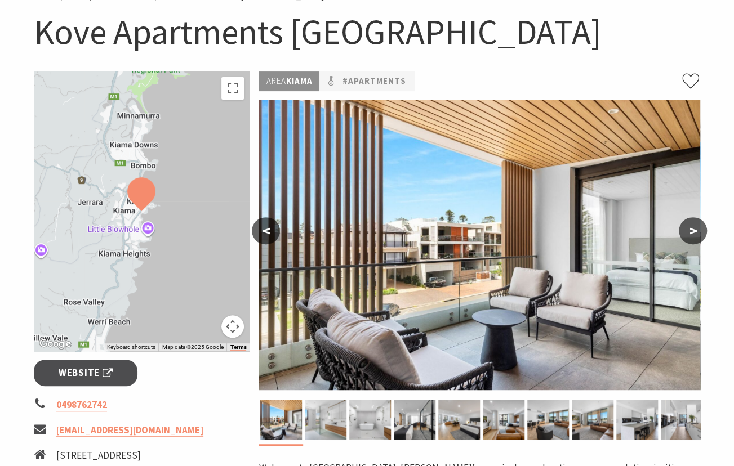
click at [702, 227] on button ">" at bounding box center [693, 230] width 28 height 27
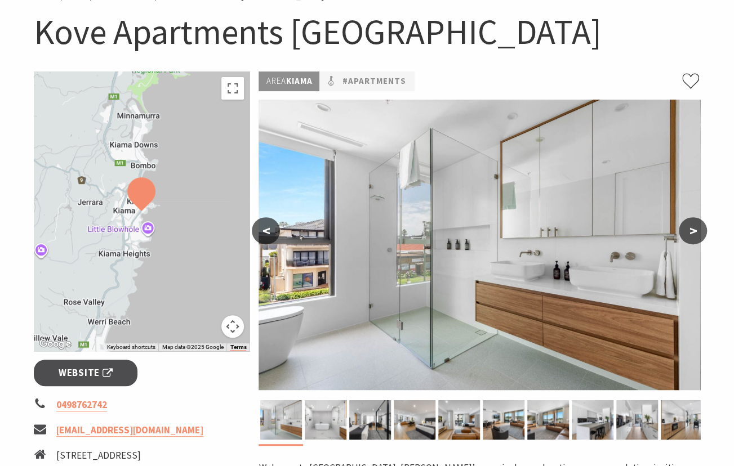
click at [702, 227] on button ">" at bounding box center [693, 230] width 28 height 27
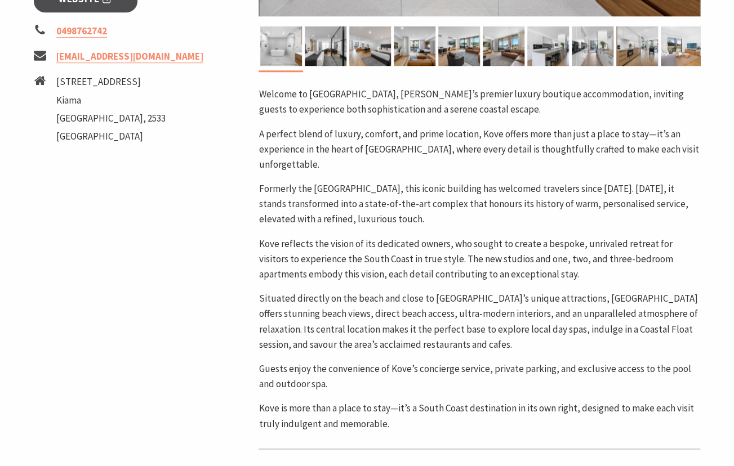
scroll to position [0, 0]
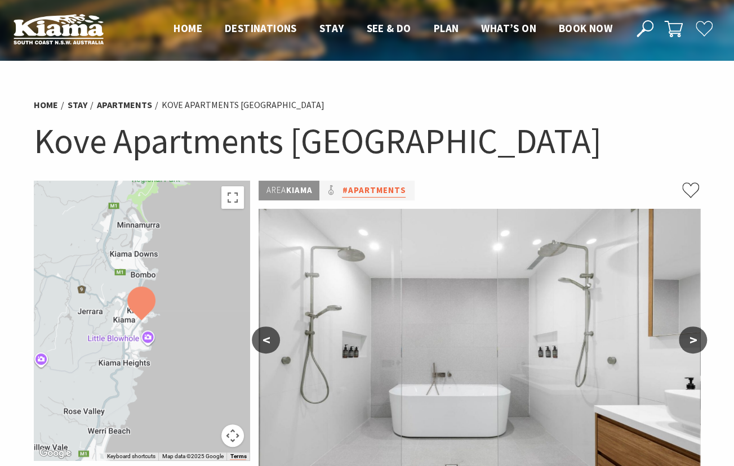
click at [360, 194] on link "#Apartments" at bounding box center [374, 191] width 64 height 14
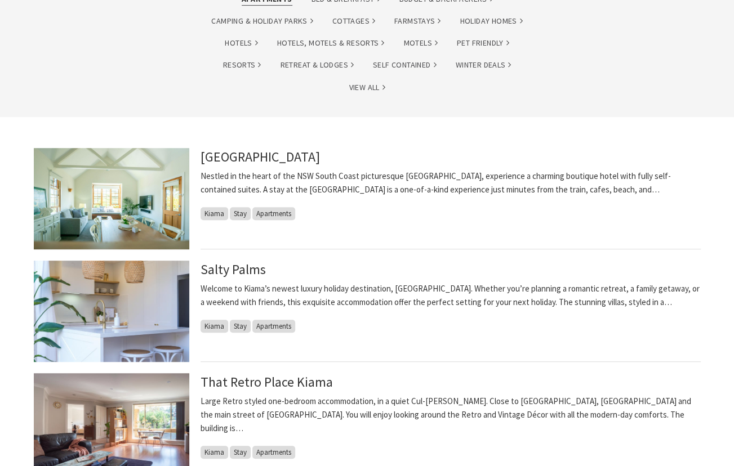
scroll to position [232, 0]
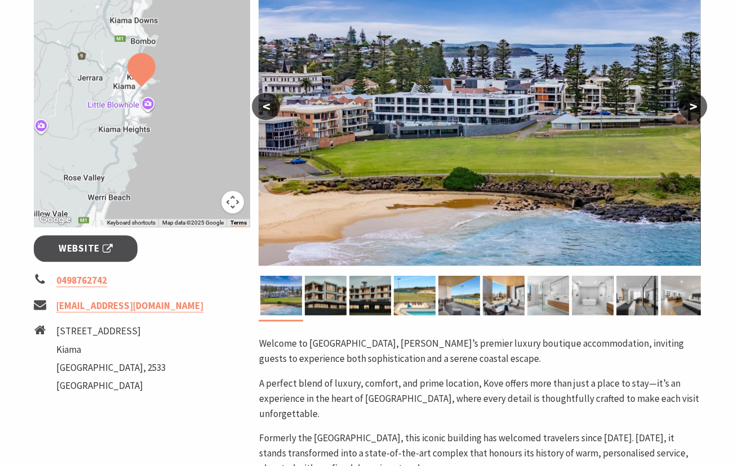
scroll to position [233, 0]
click at [689, 105] on button ">" at bounding box center [693, 106] width 28 height 27
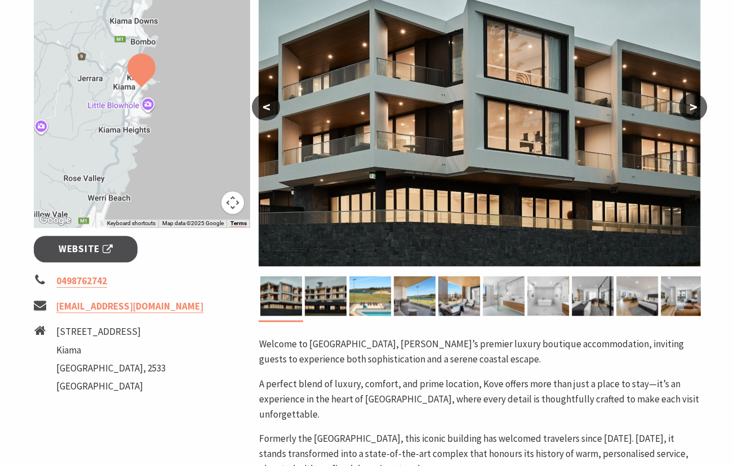
click at [689, 105] on button ">" at bounding box center [693, 106] width 28 height 27
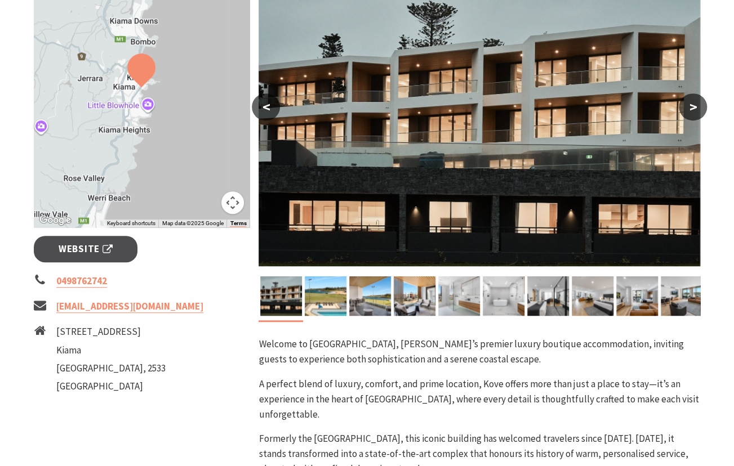
click at [689, 105] on button ">" at bounding box center [693, 106] width 28 height 27
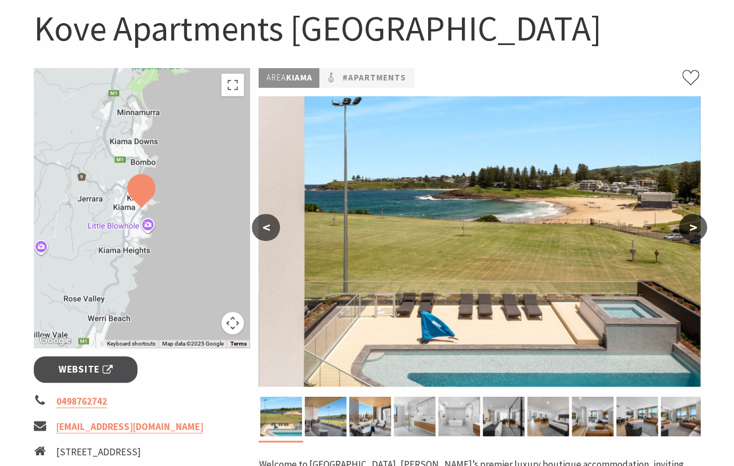
scroll to position [114, 0]
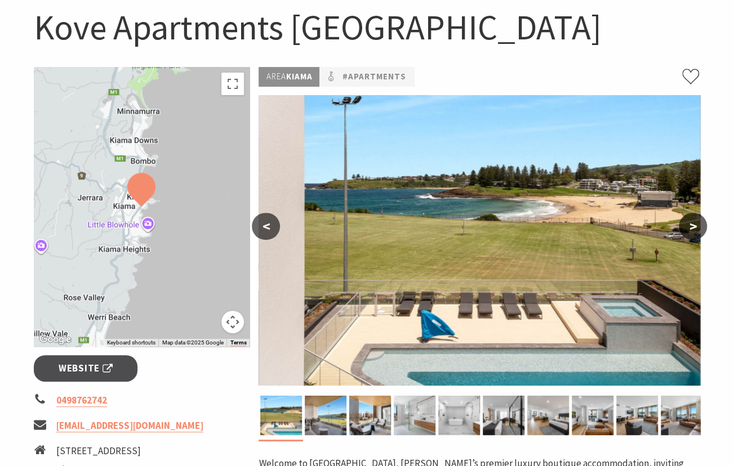
click at [690, 229] on button ">" at bounding box center [693, 226] width 28 height 27
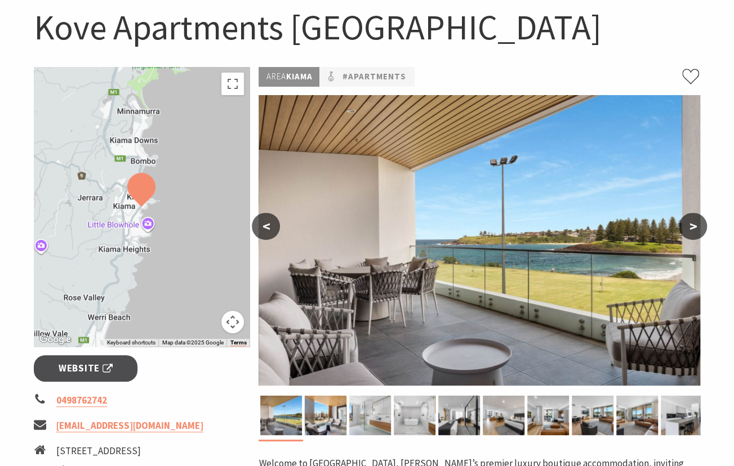
click at [690, 229] on button ">" at bounding box center [693, 226] width 28 height 27
click at [267, 222] on button "<" at bounding box center [266, 226] width 28 height 27
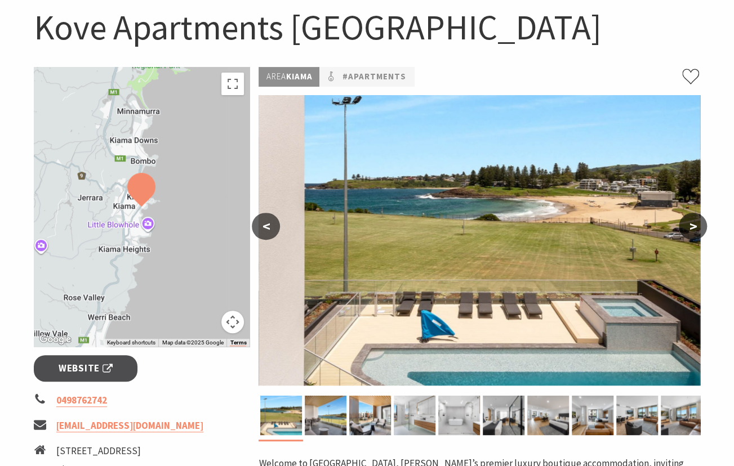
click at [267, 222] on button "<" at bounding box center [266, 226] width 28 height 27
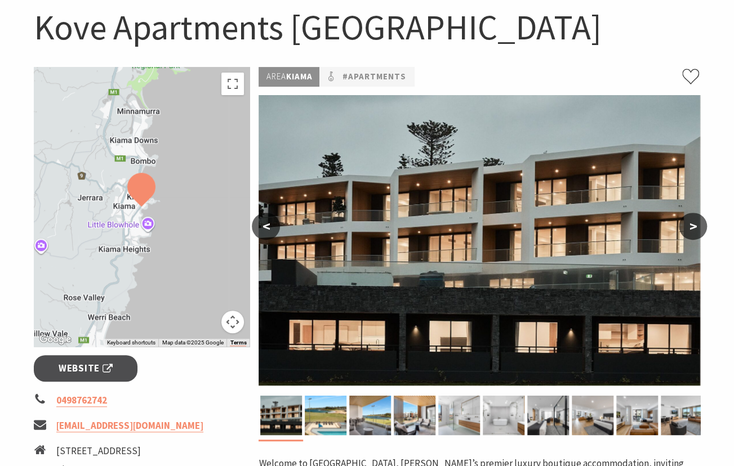
click at [267, 222] on button "<" at bounding box center [266, 226] width 28 height 27
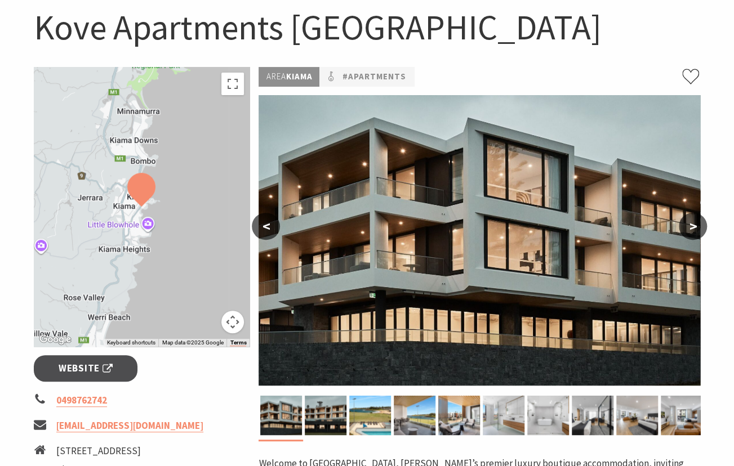
click at [267, 222] on button "<" at bounding box center [266, 226] width 28 height 27
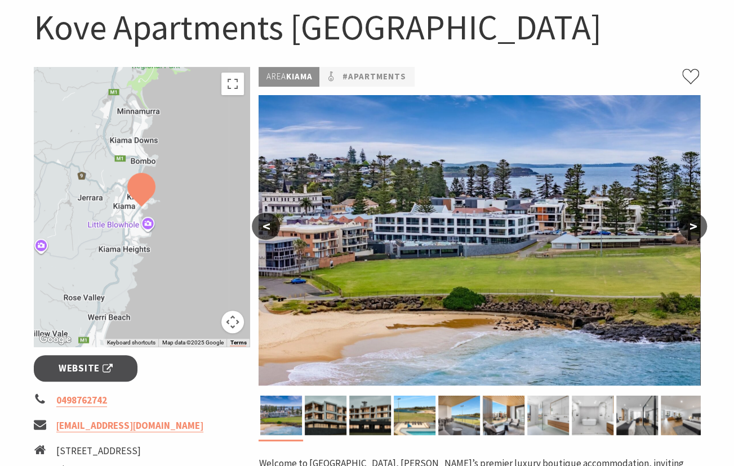
click at [267, 222] on button "<" at bounding box center [266, 226] width 28 height 27
click at [687, 228] on button ">" at bounding box center [693, 226] width 28 height 27
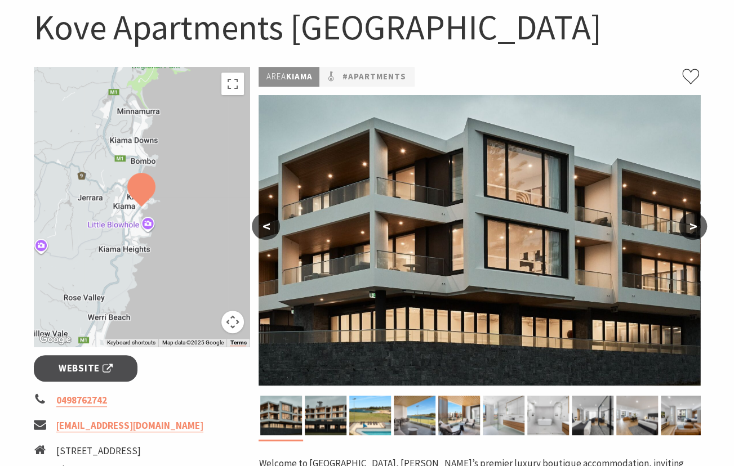
click at [687, 228] on button ">" at bounding box center [693, 226] width 28 height 27
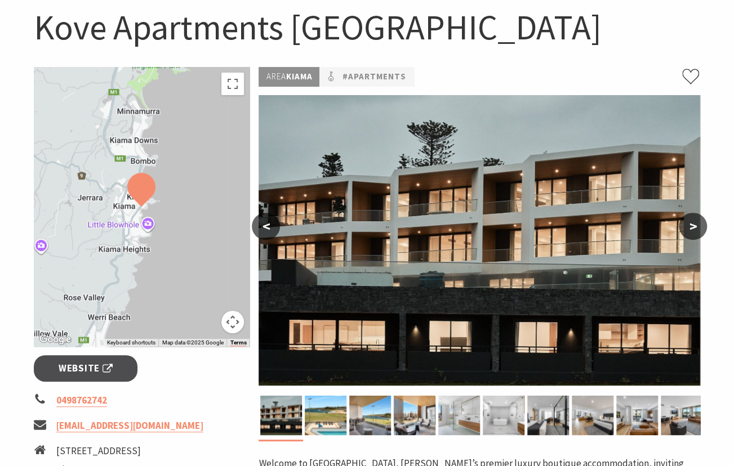
click at [688, 227] on button ">" at bounding box center [693, 226] width 28 height 27
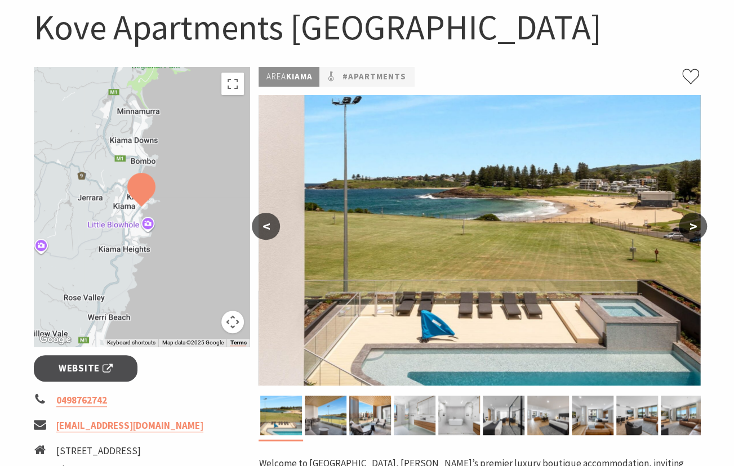
click at [688, 227] on button ">" at bounding box center [693, 226] width 28 height 27
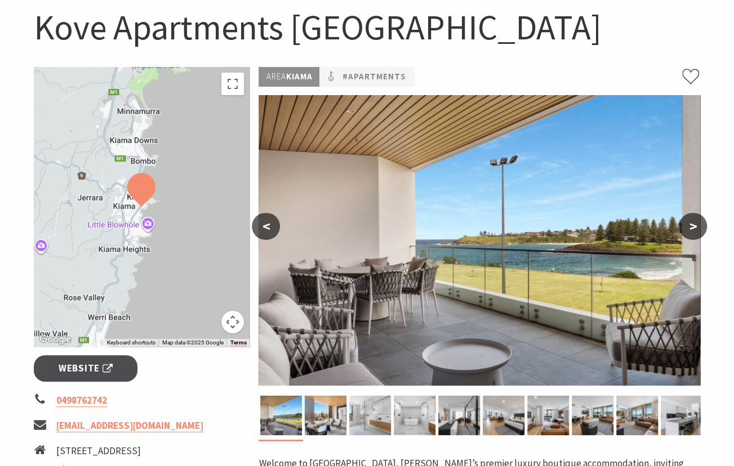
click at [688, 227] on button ">" at bounding box center [693, 226] width 28 height 27
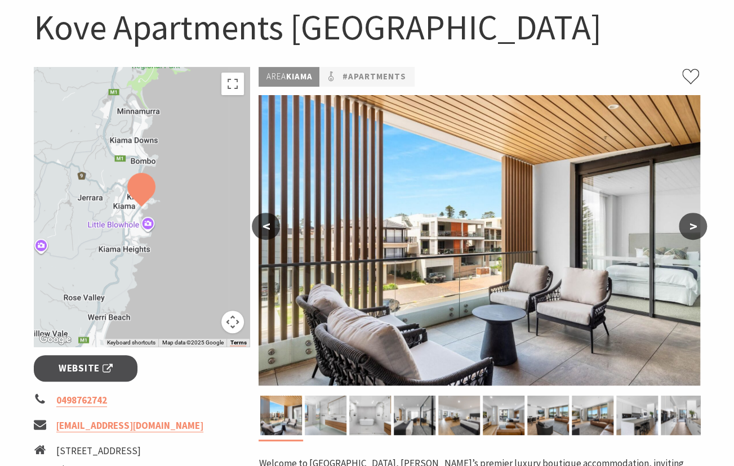
click at [688, 227] on button ">" at bounding box center [693, 226] width 28 height 27
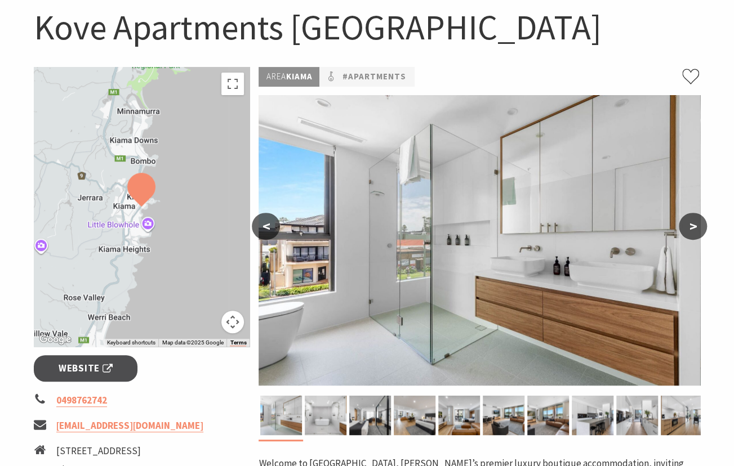
click at [688, 227] on button ">" at bounding box center [693, 226] width 28 height 27
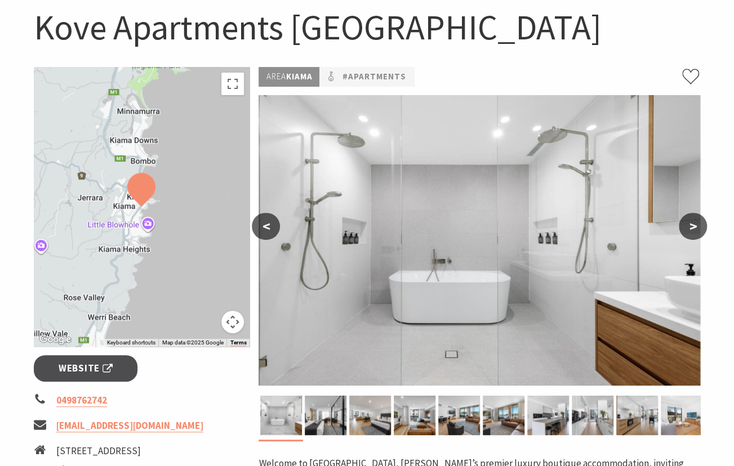
click at [688, 227] on button ">" at bounding box center [693, 226] width 28 height 27
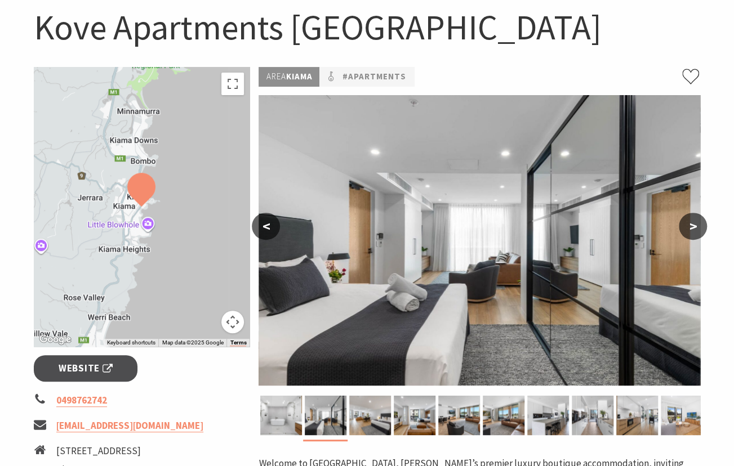
click at [258, 226] on button "<" at bounding box center [266, 226] width 28 height 27
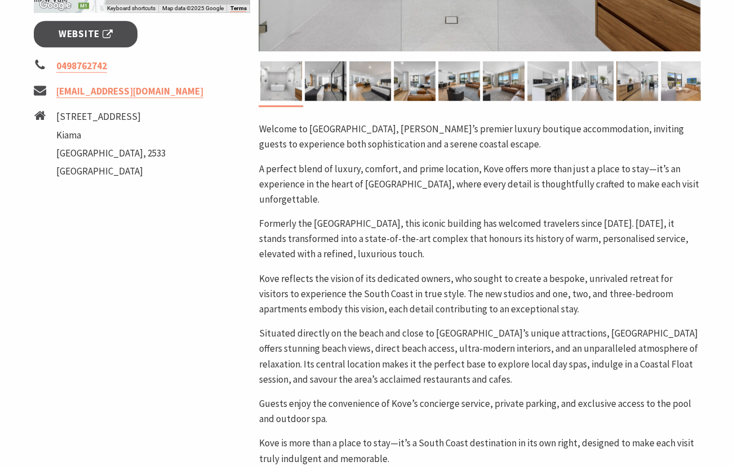
scroll to position [473, 0]
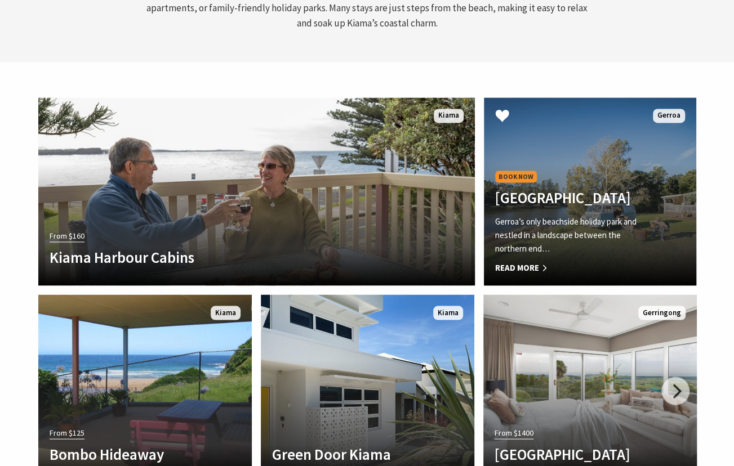
scroll to position [3104, 0]
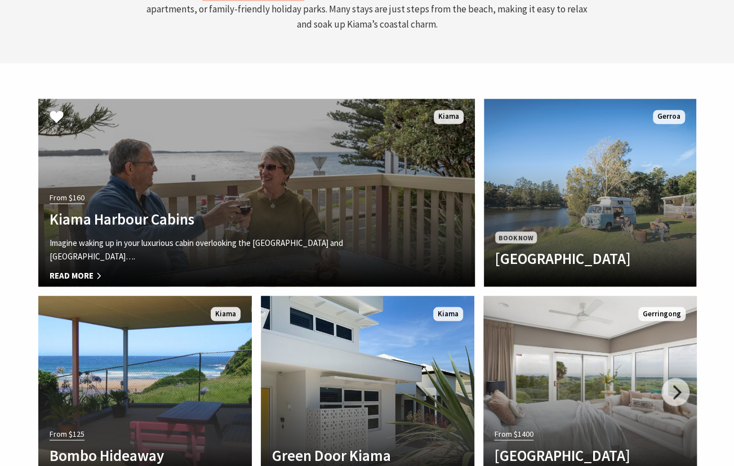
click at [327, 189] on div "From $160 Kiama Harbour Cabins Imagine waking up in your luxurious cabin overlo…" at bounding box center [223, 232] width 371 height 87
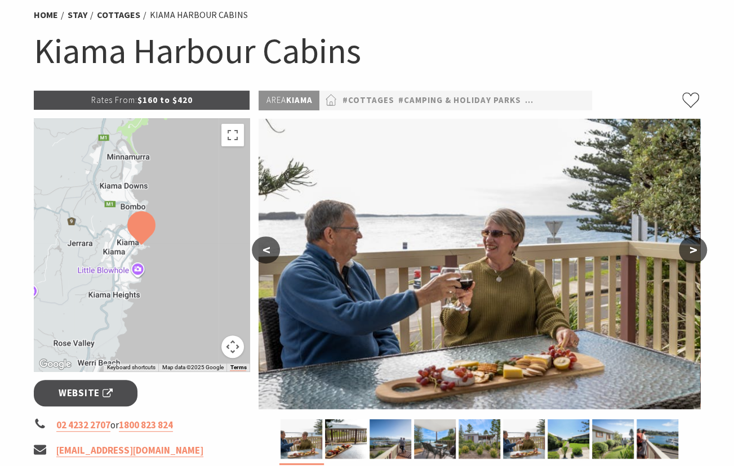
scroll to position [91, 0]
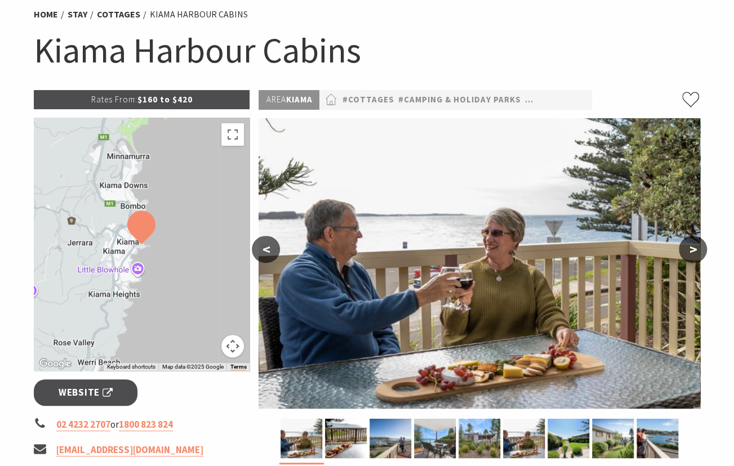
click at [689, 244] on button ">" at bounding box center [693, 249] width 28 height 27
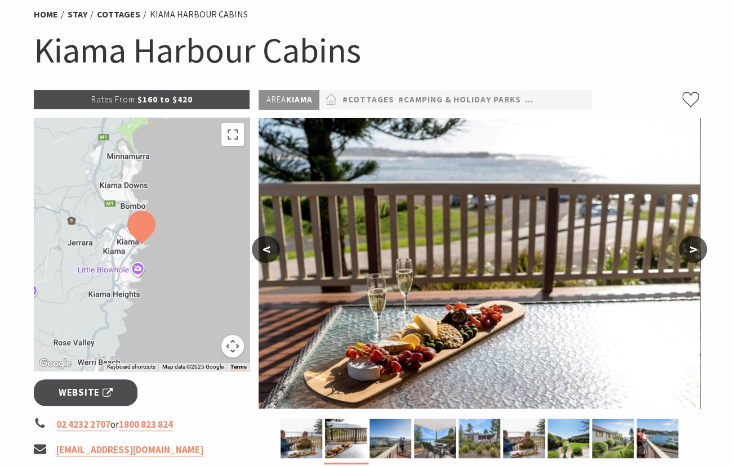
click at [689, 244] on button ">" at bounding box center [693, 249] width 28 height 27
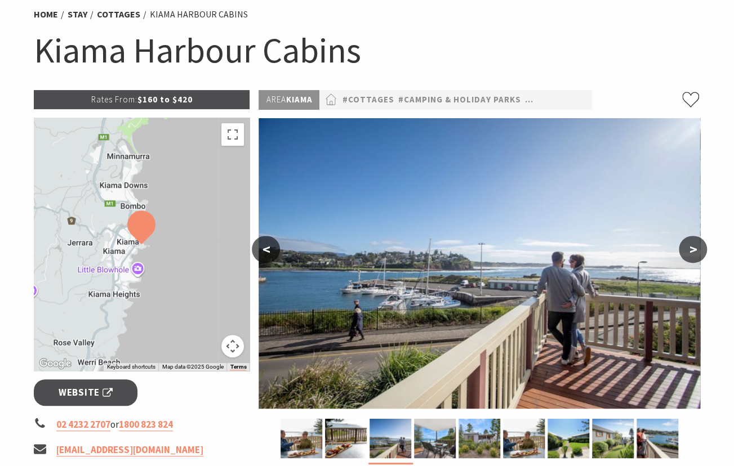
click at [689, 244] on button ">" at bounding box center [693, 249] width 28 height 27
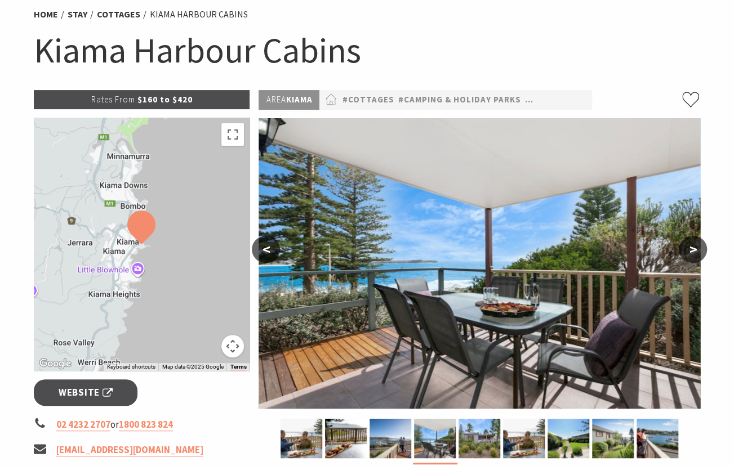
click at [689, 244] on button ">" at bounding box center [693, 249] width 28 height 27
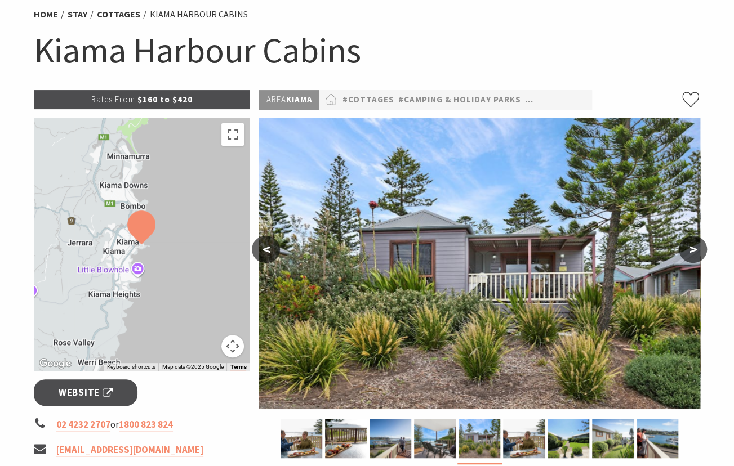
click at [689, 244] on button ">" at bounding box center [693, 249] width 28 height 27
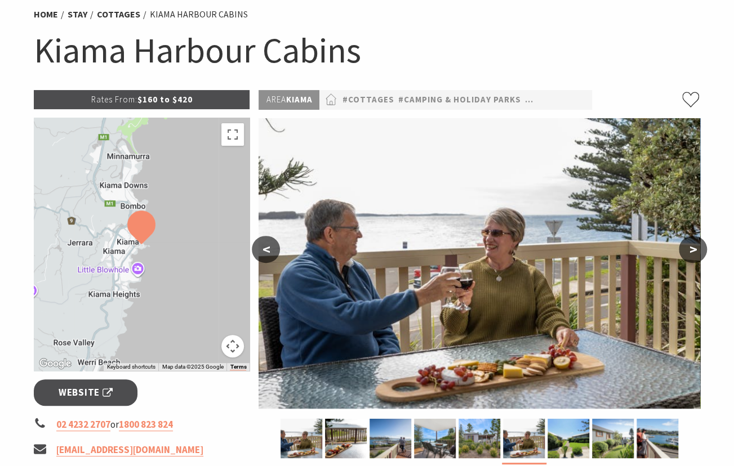
click at [689, 244] on button ">" at bounding box center [693, 249] width 28 height 27
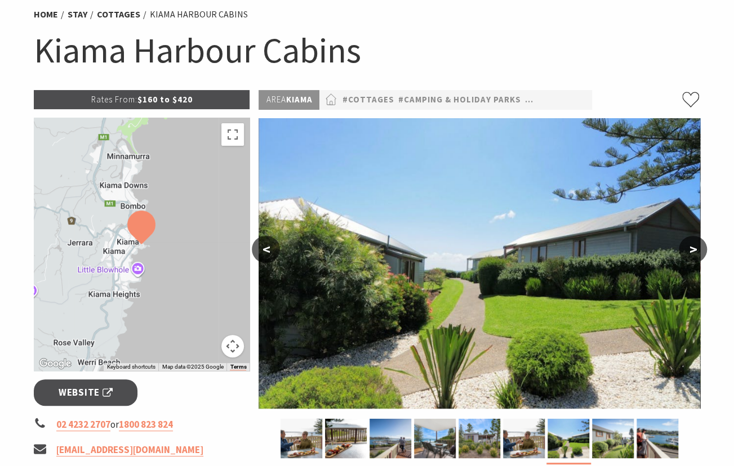
click at [689, 244] on button ">" at bounding box center [693, 249] width 28 height 27
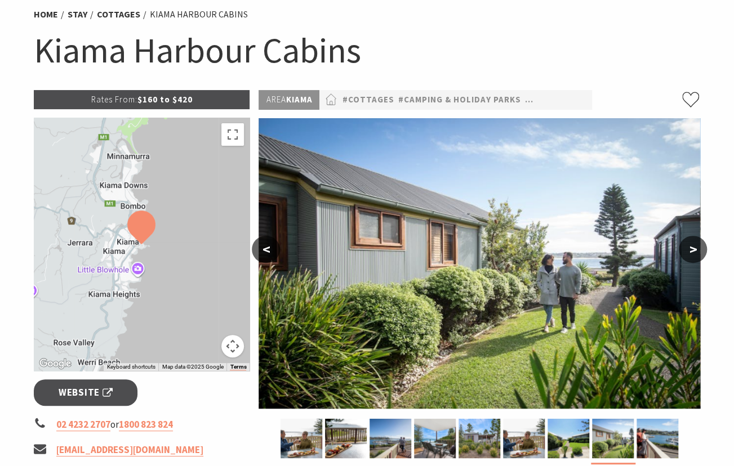
click at [689, 244] on button ">" at bounding box center [693, 249] width 28 height 27
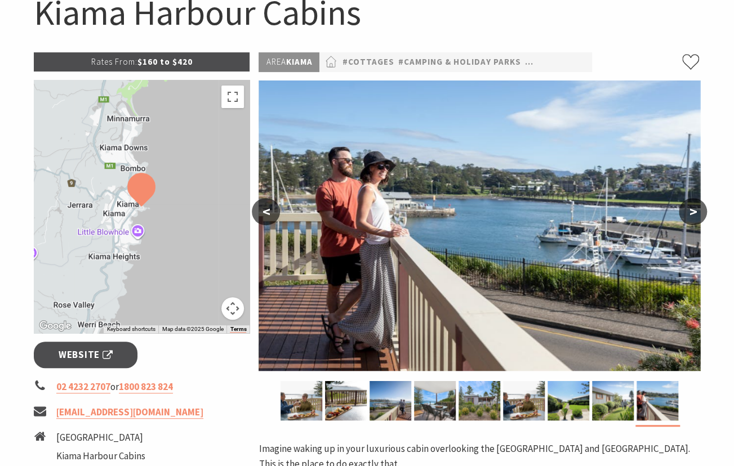
scroll to position [0, 0]
